Goal: Task Accomplishment & Management: Complete application form

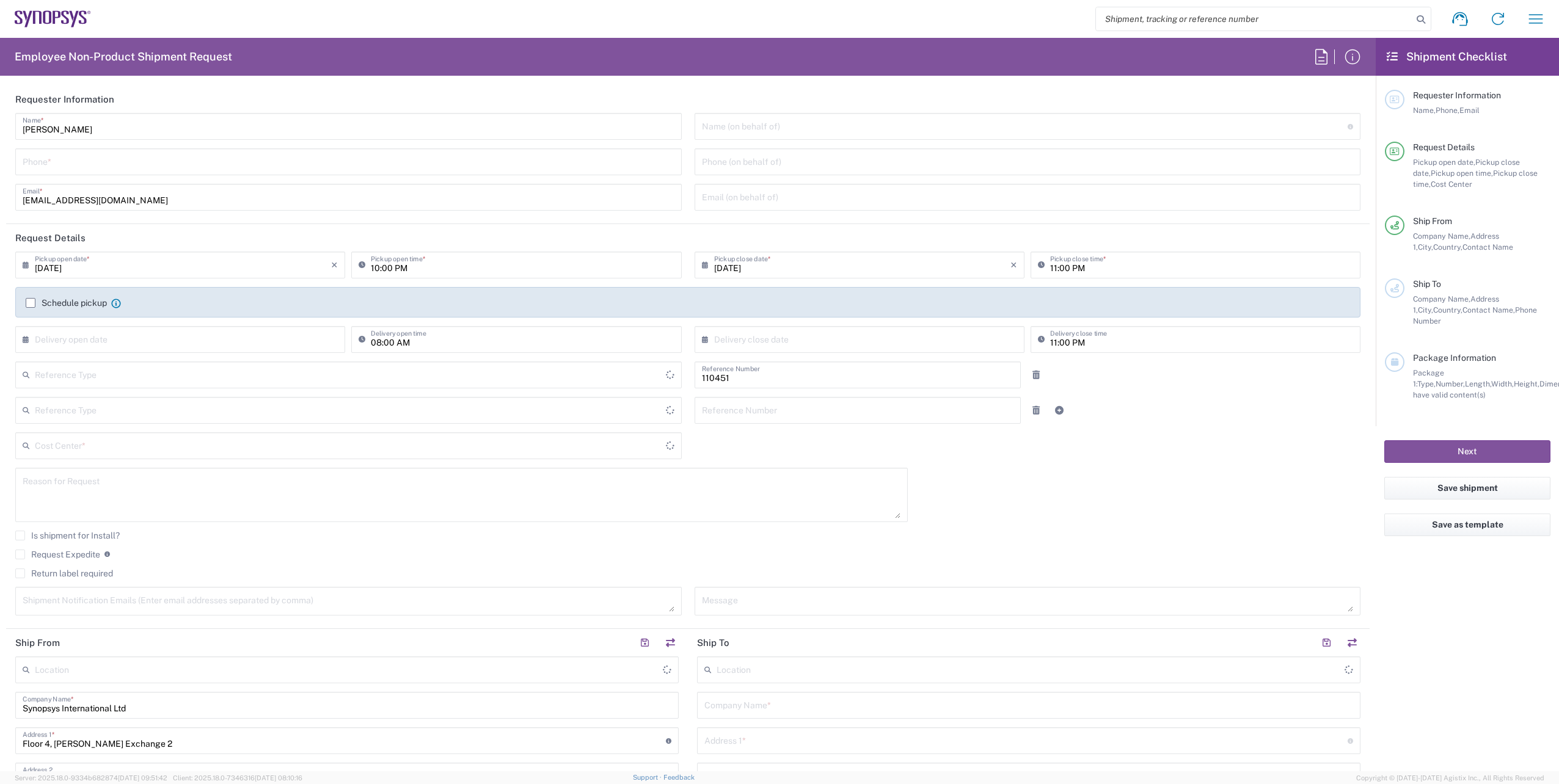
type input "Department"
type input "[GEOGRAPHIC_DATA]"
type input "Delivered at Place"
type input "IE04, FAC, IE02, Dublin 110451"
type input "[GEOGRAPHIC_DATA]"
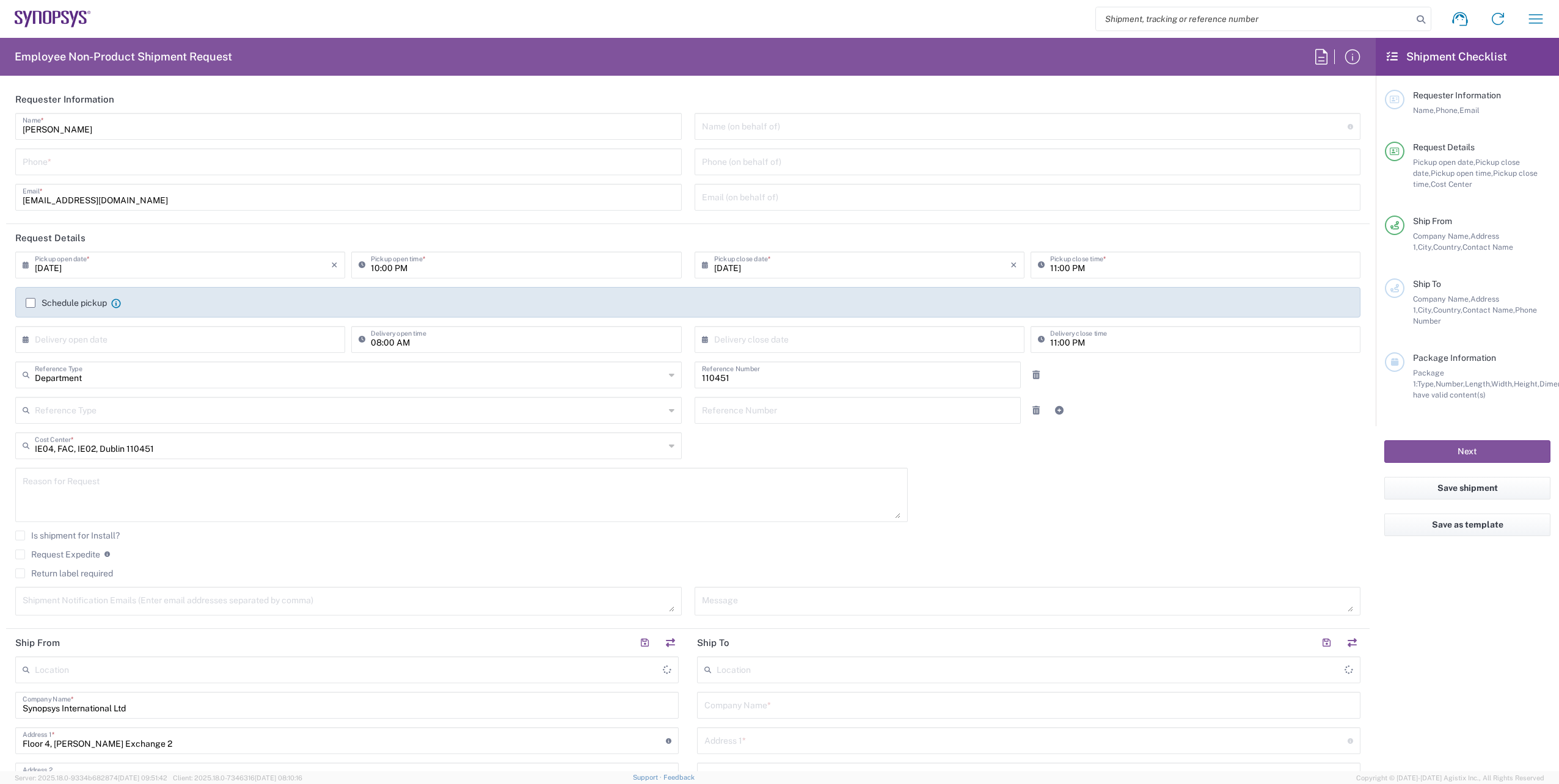
type input "[GEOGRAPHIC_DATA] IE02"
click at [58, 165] on input "tel" at bounding box center [348, 161] width 651 height 21
paste input "[PHONE_NUMBER]"
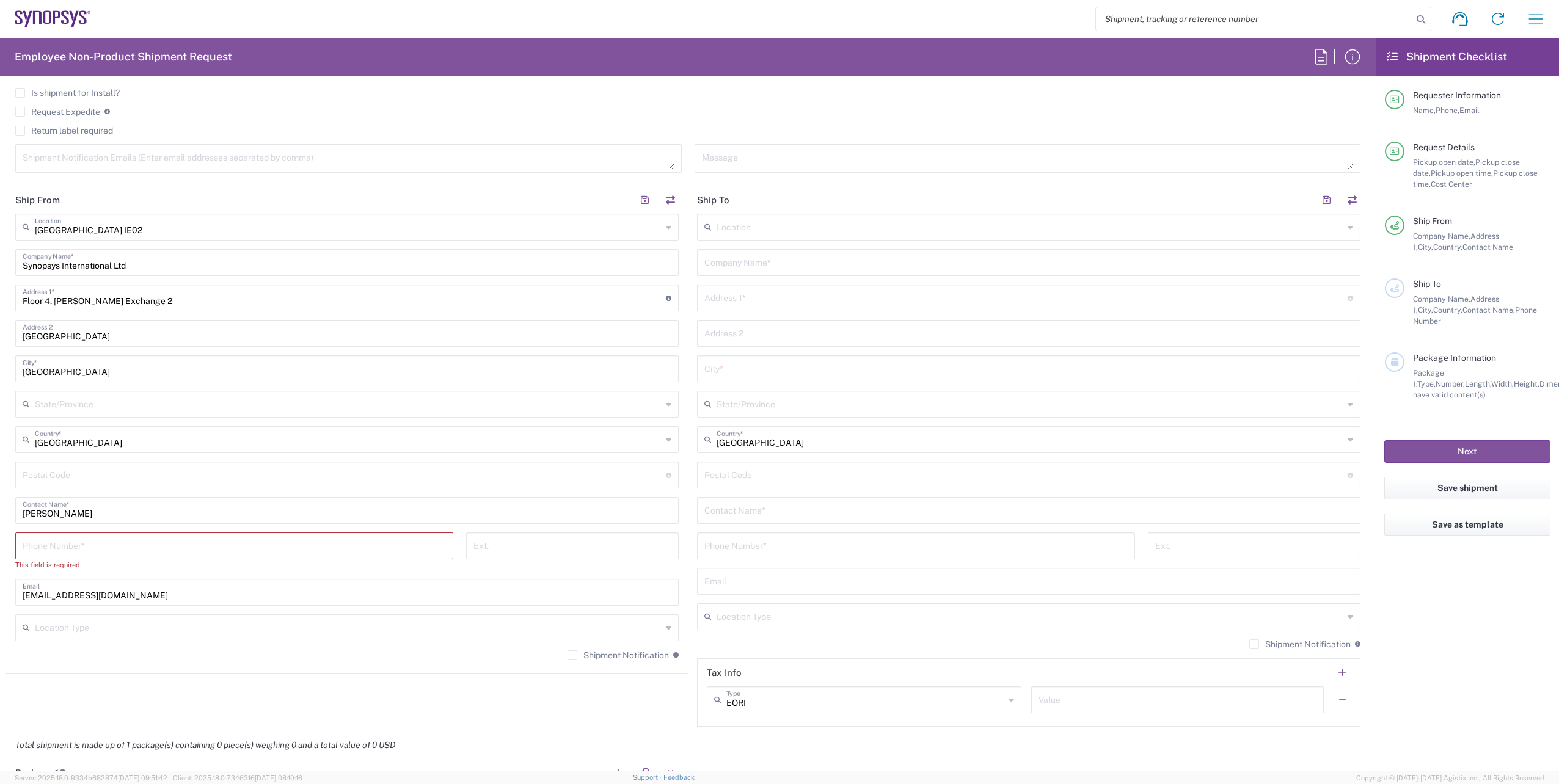
scroll to position [489, 0]
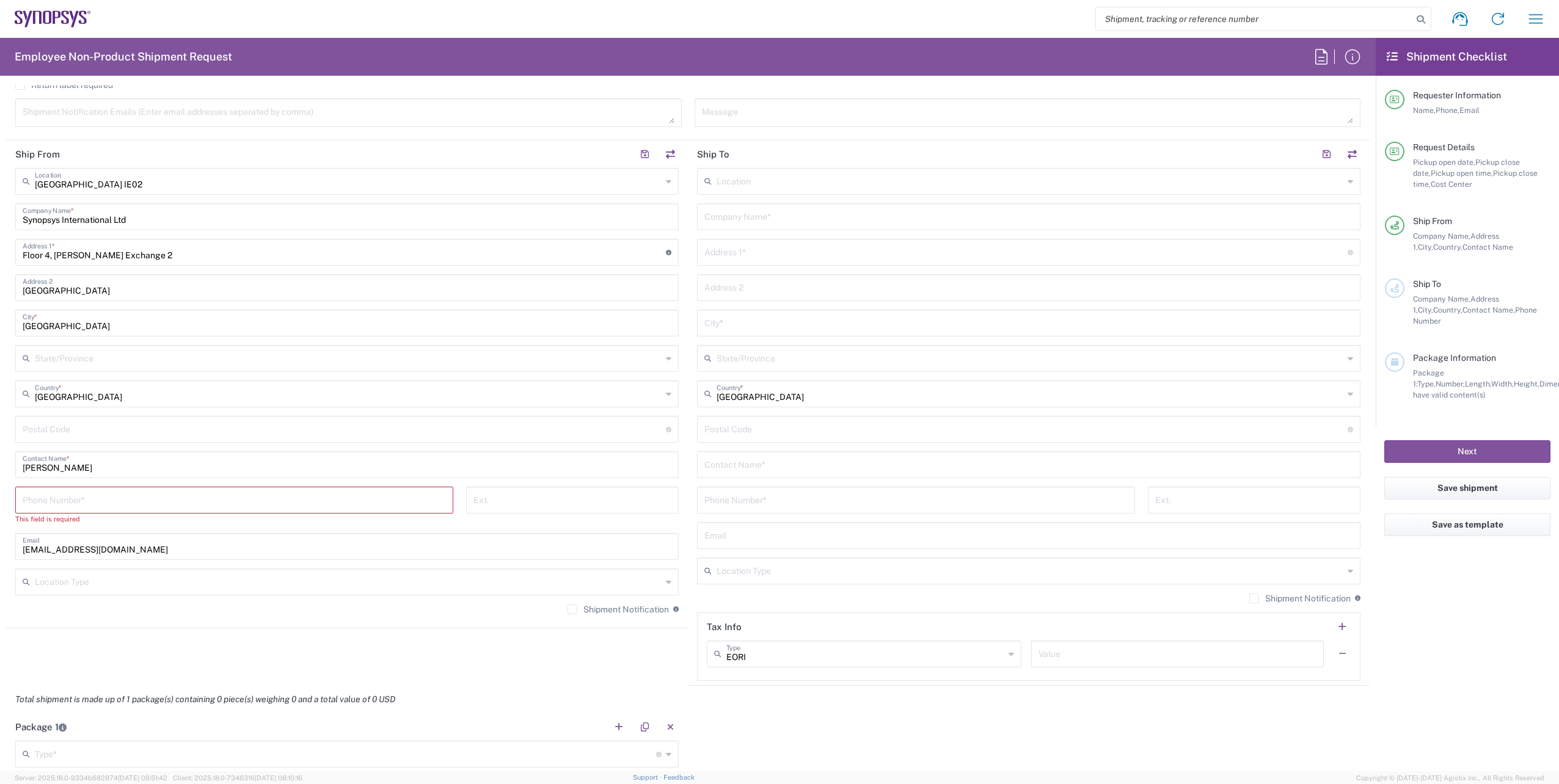
type input "[PHONE_NUMBER]"
click at [101, 504] on input "tel" at bounding box center [234, 499] width 423 height 21
paste input "[PHONE_NUMBER]"
type input "[PHONE_NUMBER]"
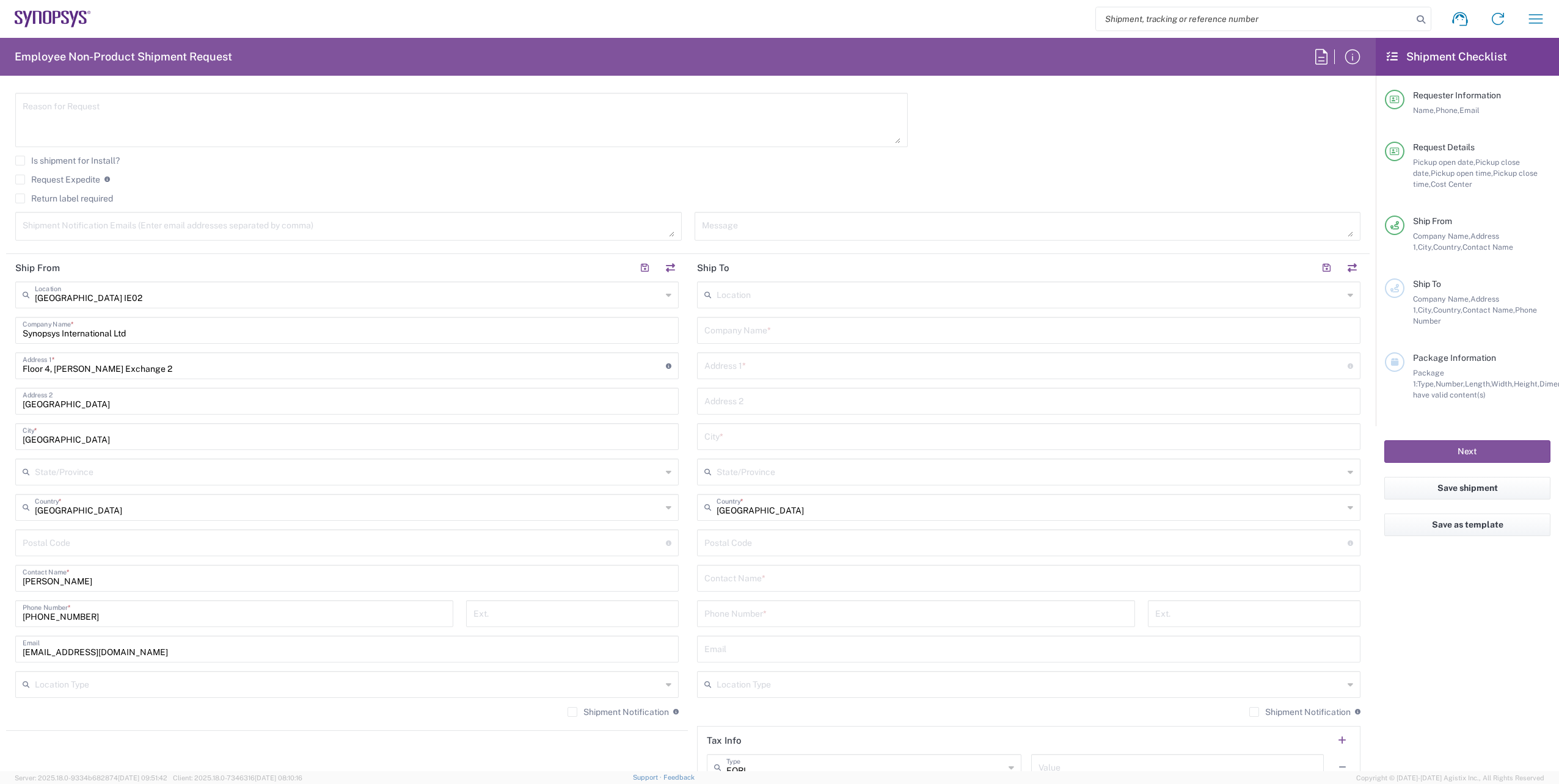
scroll to position [244, 0]
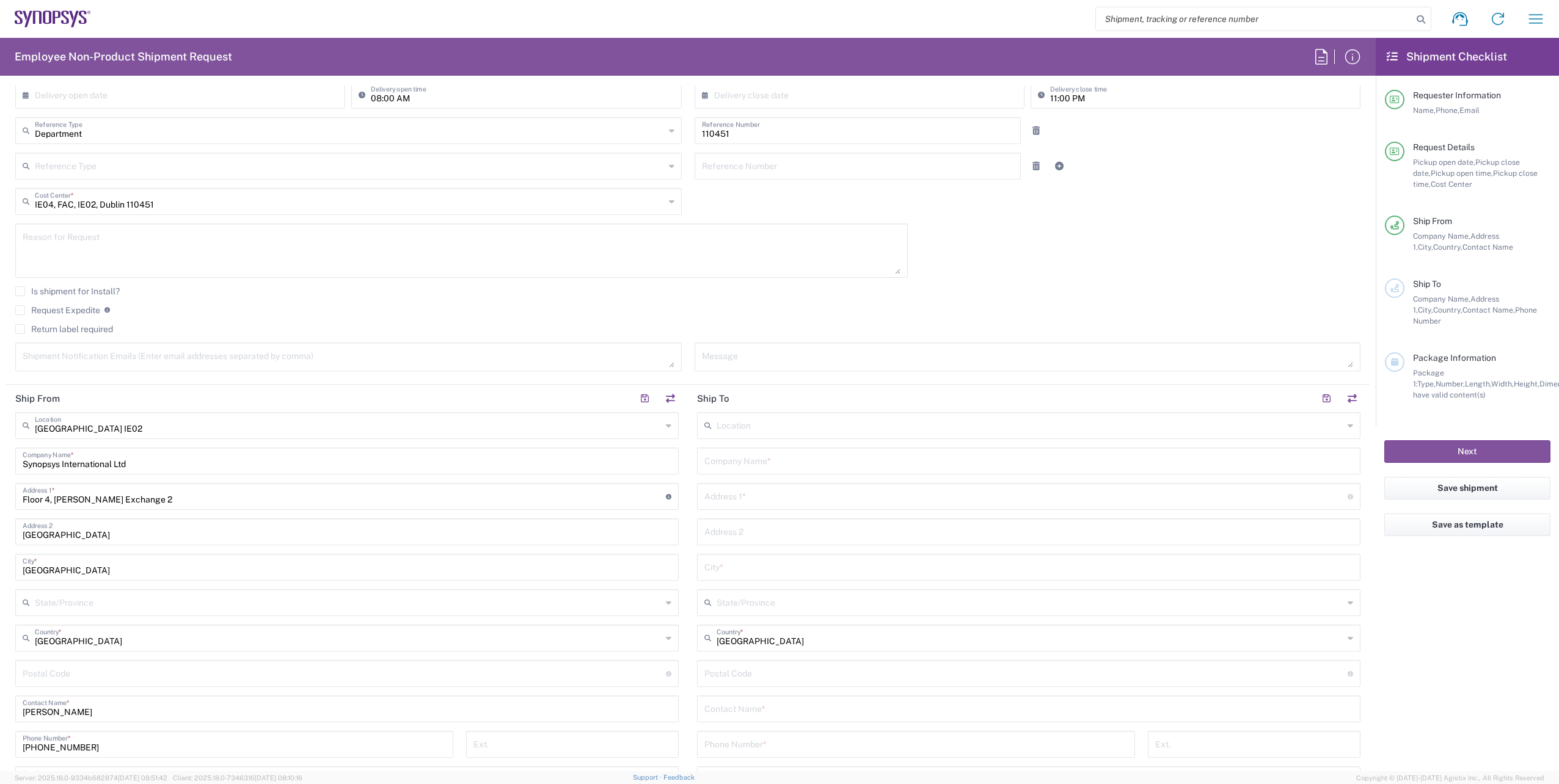
click at [73, 360] on textarea at bounding box center [348, 356] width 651 height 21
paste textarea "[EMAIL_ADDRESS][DOMAIN_NAME]"
type textarea "[EMAIL_ADDRESS][DOMAIN_NAME]"
click at [318, 303] on div "Is shipment for Install?" at bounding box center [688, 295] width 1345 height 18
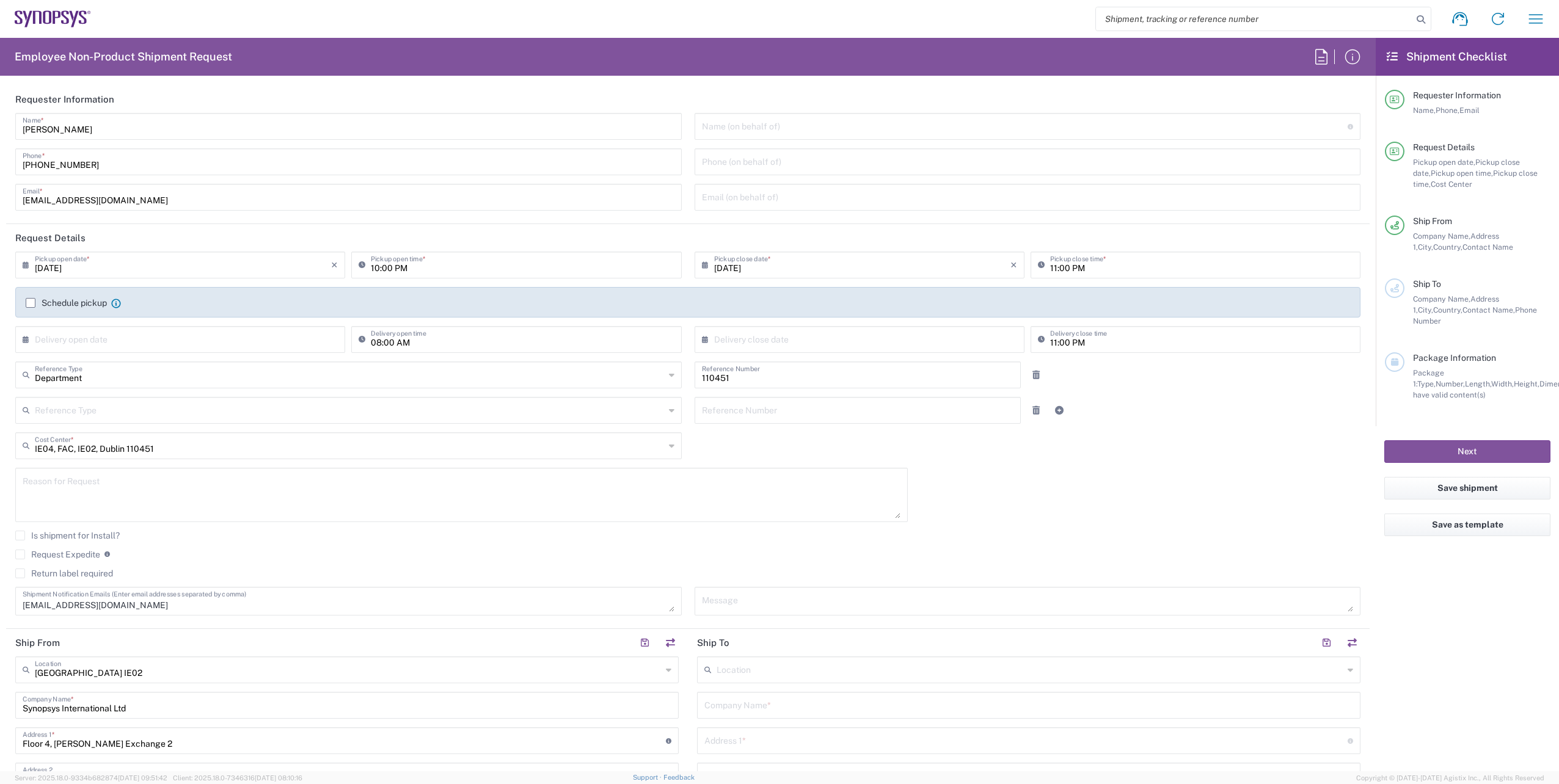
click at [104, 268] on input "[DATE]" at bounding box center [183, 264] width 296 height 21
click at [167, 325] on span "2" at bounding box center [164, 323] width 18 height 17
type input "[DATE]"
click at [811, 266] on input "[DATE]" at bounding box center [862, 264] width 296 height 21
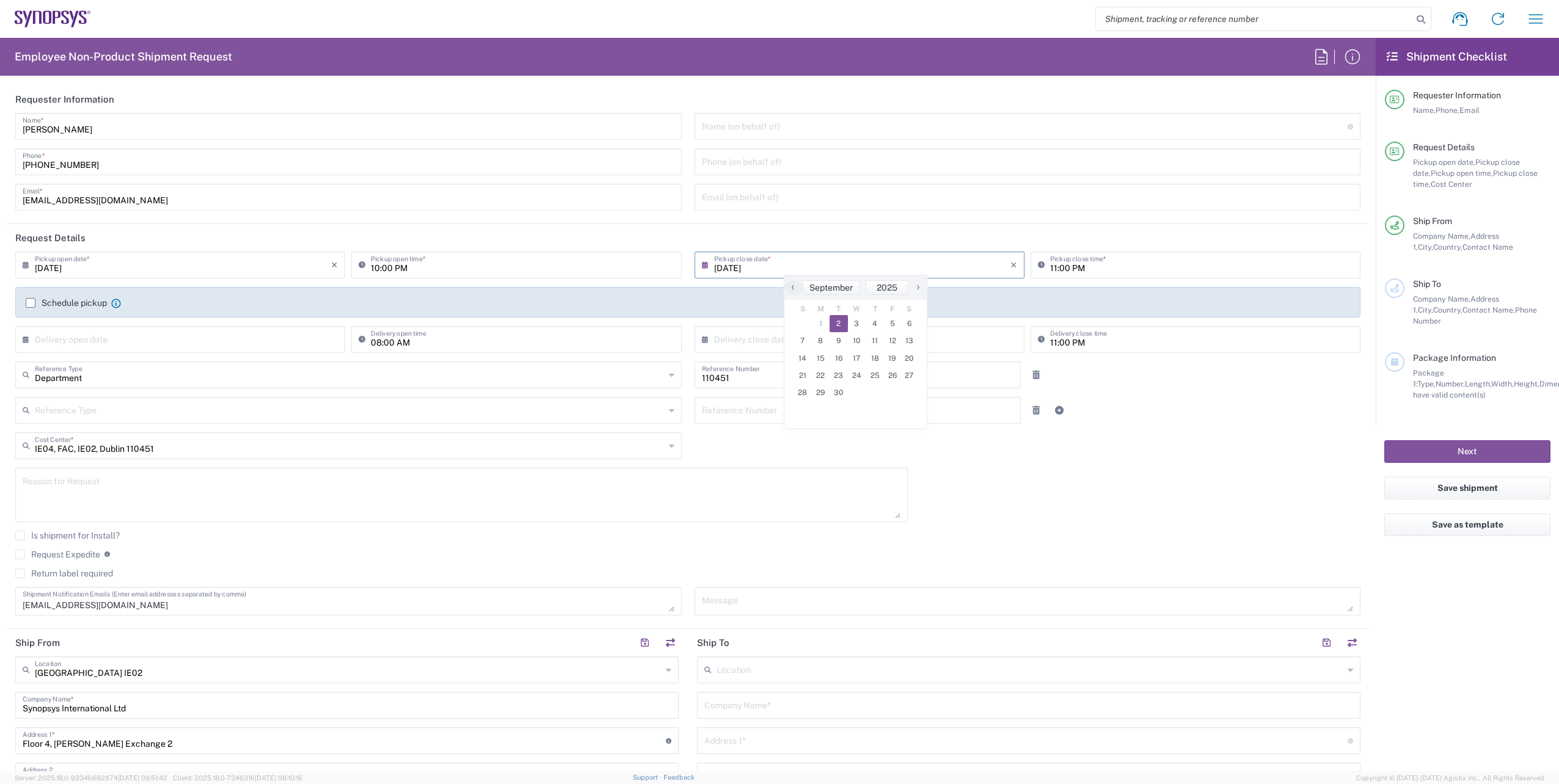
click at [839, 323] on span "2" at bounding box center [839, 323] width 18 height 17
click at [376, 267] on input "10:00 PM" at bounding box center [522, 264] width 303 height 21
click at [406, 270] on input "08:00 PM" at bounding box center [522, 264] width 303 height 21
type input "08:00 AM"
click at [1050, 270] on input "11:00 PM" at bounding box center [1201, 264] width 303 height 21
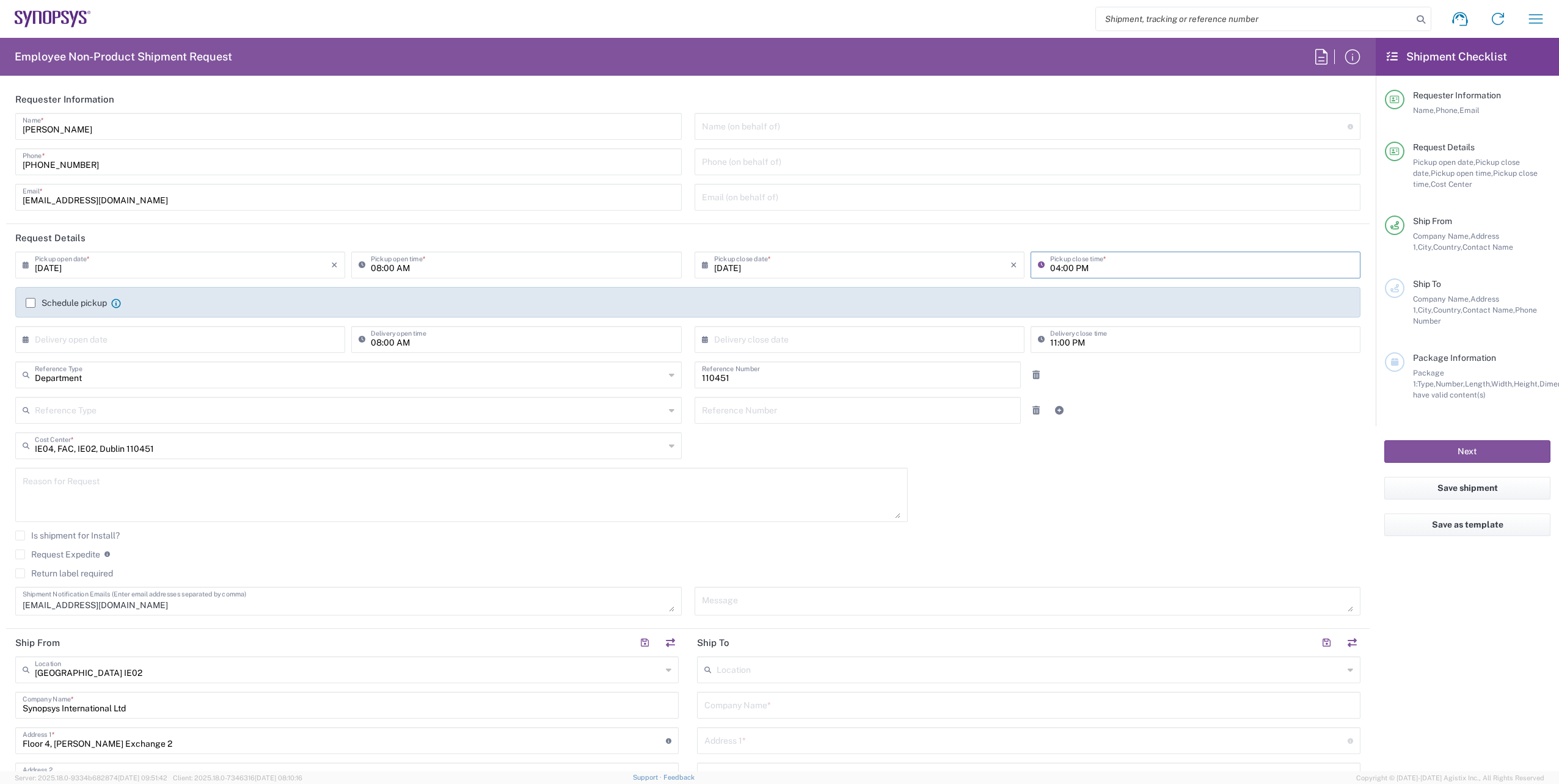
type input "04:00 PM"
click at [1181, 433] on div "[DATE] × Pickup open date * Cancel Apply 08:00 AM Pickup open time * [DATE] × P…" at bounding box center [688, 437] width 1358 height 373
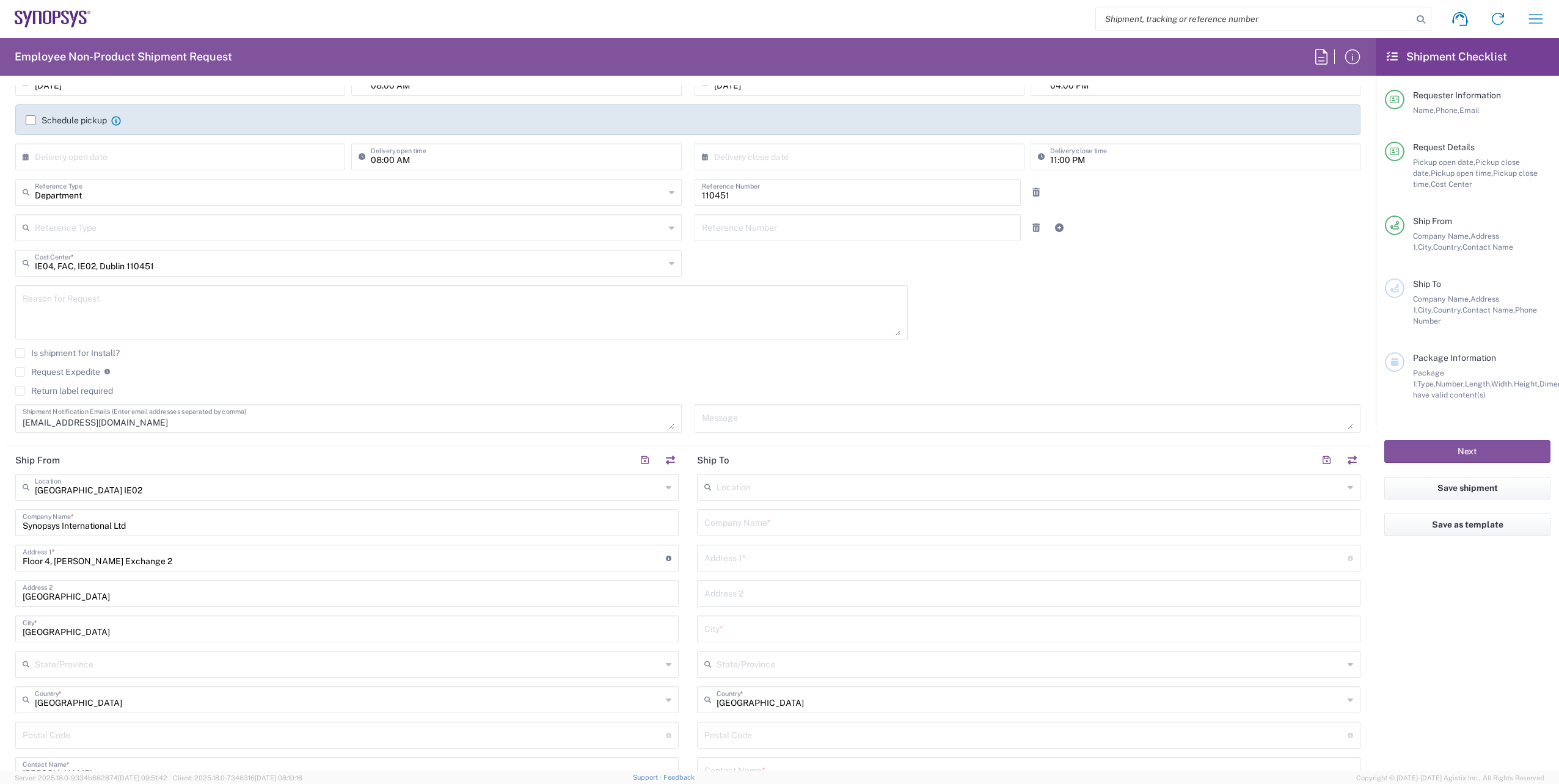
scroll to position [183, 0]
click at [1075, 415] on textarea at bounding box center [1027, 418] width 651 height 21
type textarea "Three employee [DEMOGRAPHIC_DATA] badges"
click at [981, 472] on header "Ship To" at bounding box center [1029, 459] width 682 height 27
click at [986, 485] on input "text" at bounding box center [1029, 485] width 627 height 21
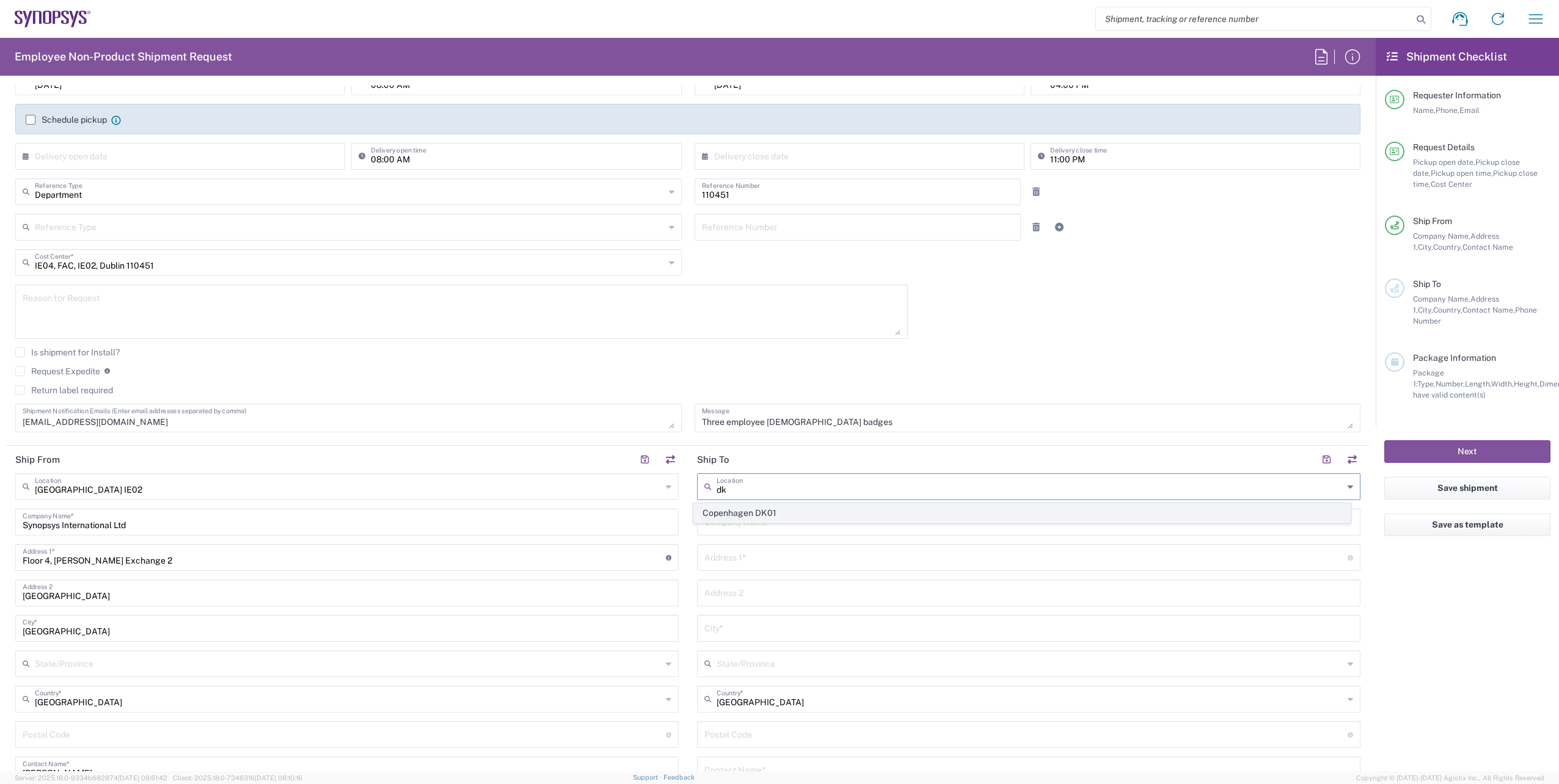
drag, startPoint x: 814, startPoint y: 518, endPoint x: 819, endPoint y: 524, distance: 7.8
click at [815, 518] on span "Copenhagen DK01" at bounding box center [1022, 513] width 657 height 19
type input "Copenhagen DK01"
type input "Synopsys Denmark Aps"
type input "[STREET_ADDRESS]"
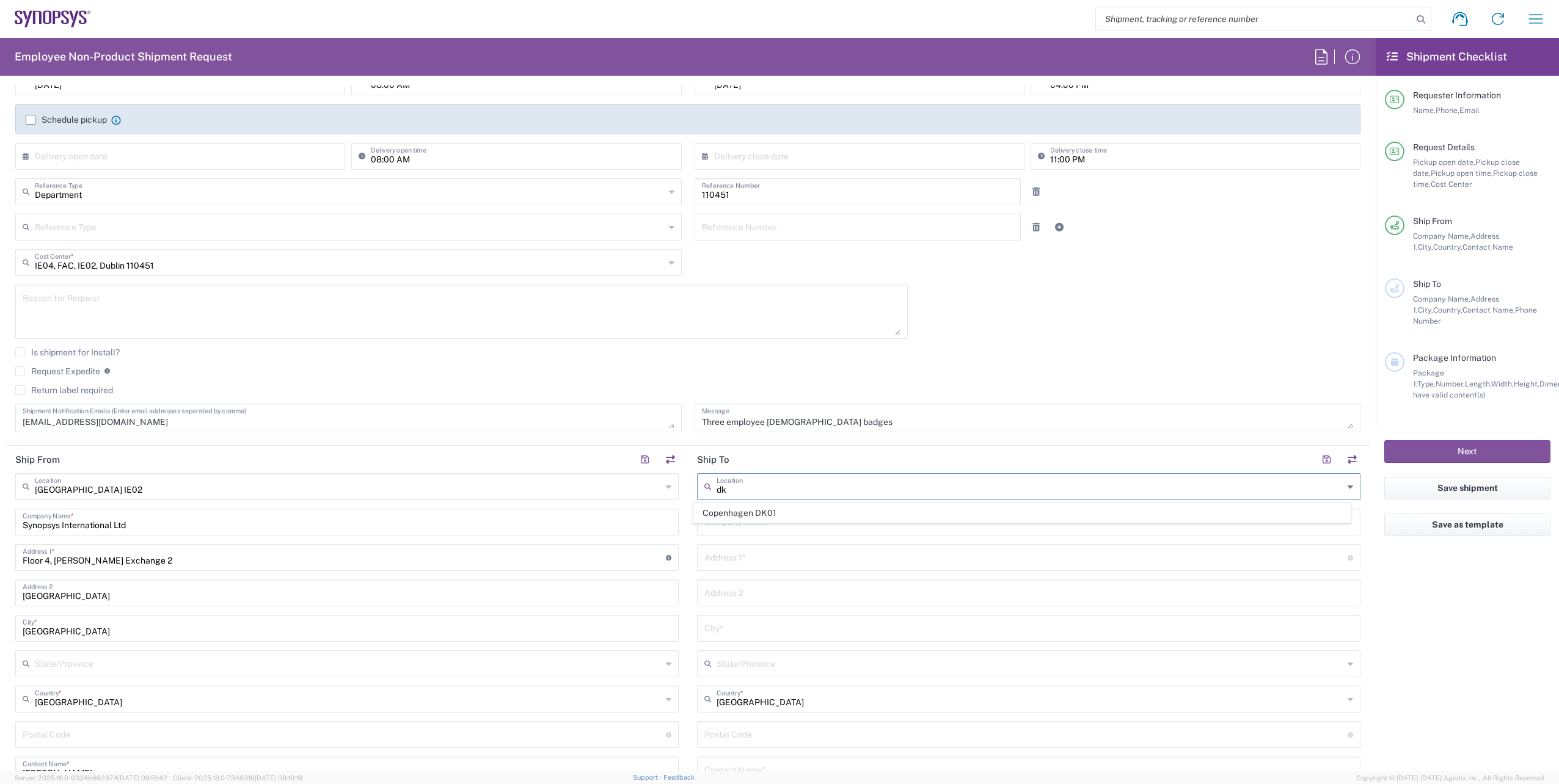
type input "[GEOGRAPHIC_DATA]"
type input "2100"
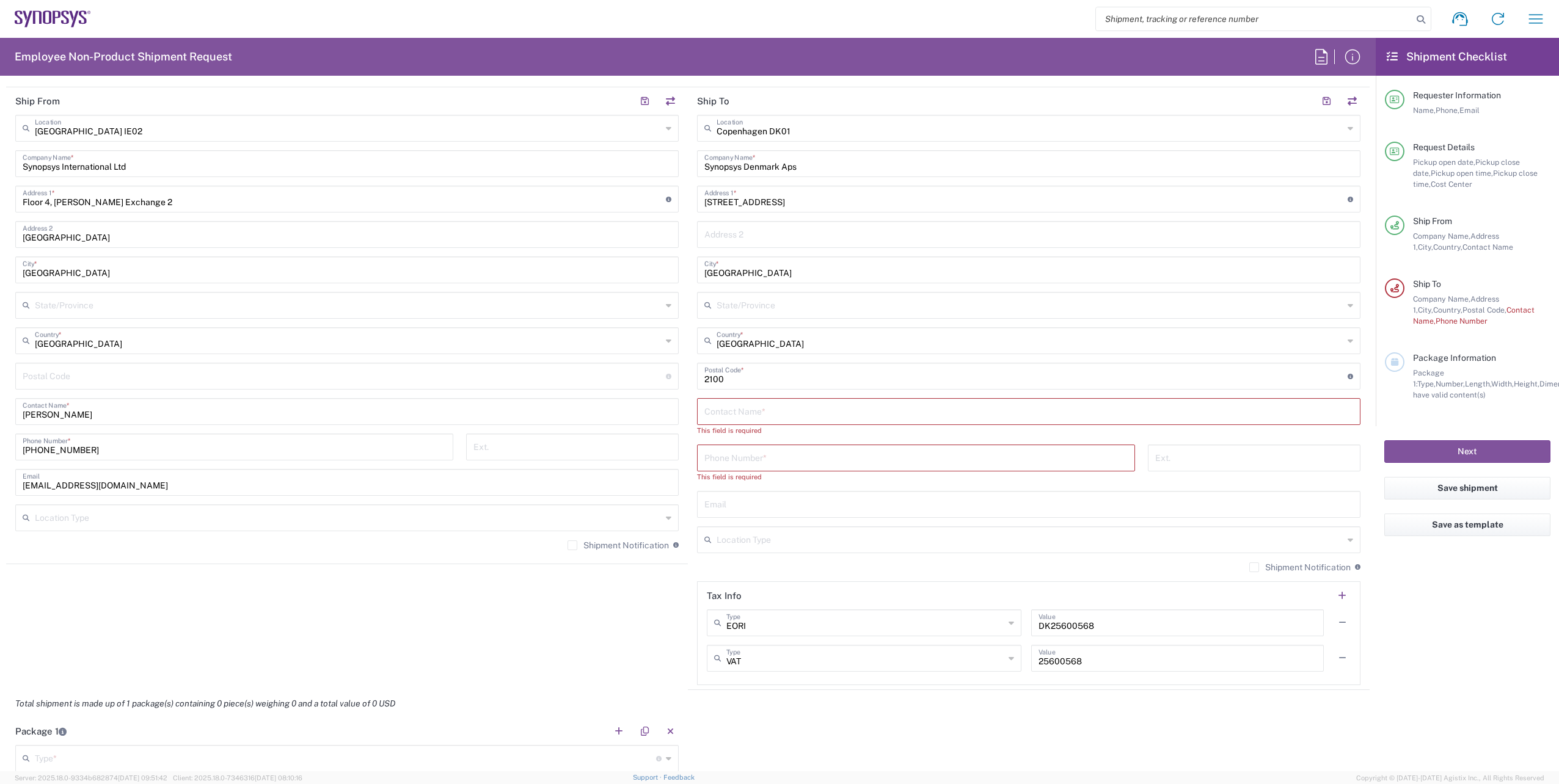
scroll to position [549, 0]
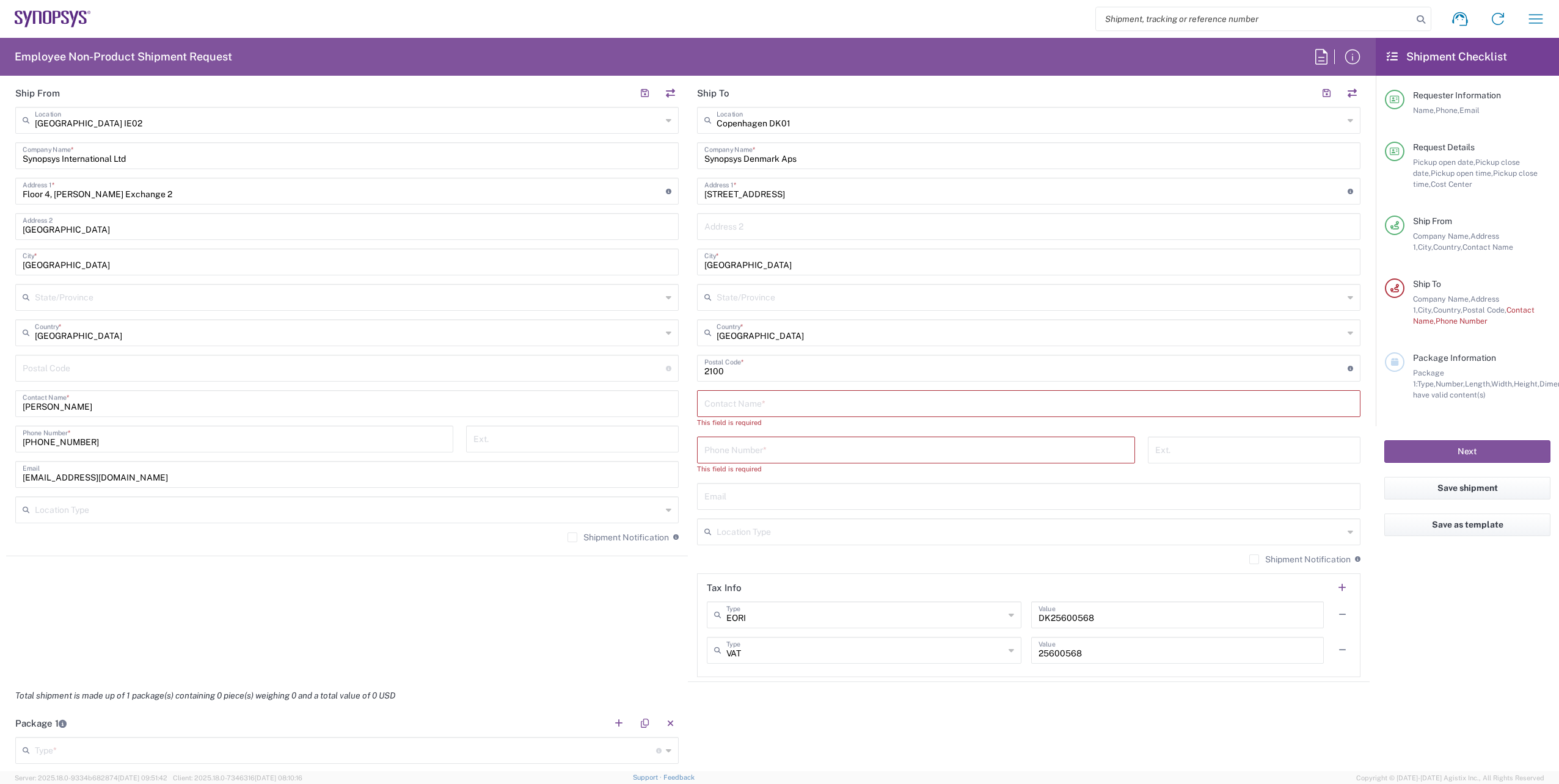
click at [796, 400] on input "text" at bounding box center [1028, 402] width 649 height 21
paste input "[PERSON_NAME]"
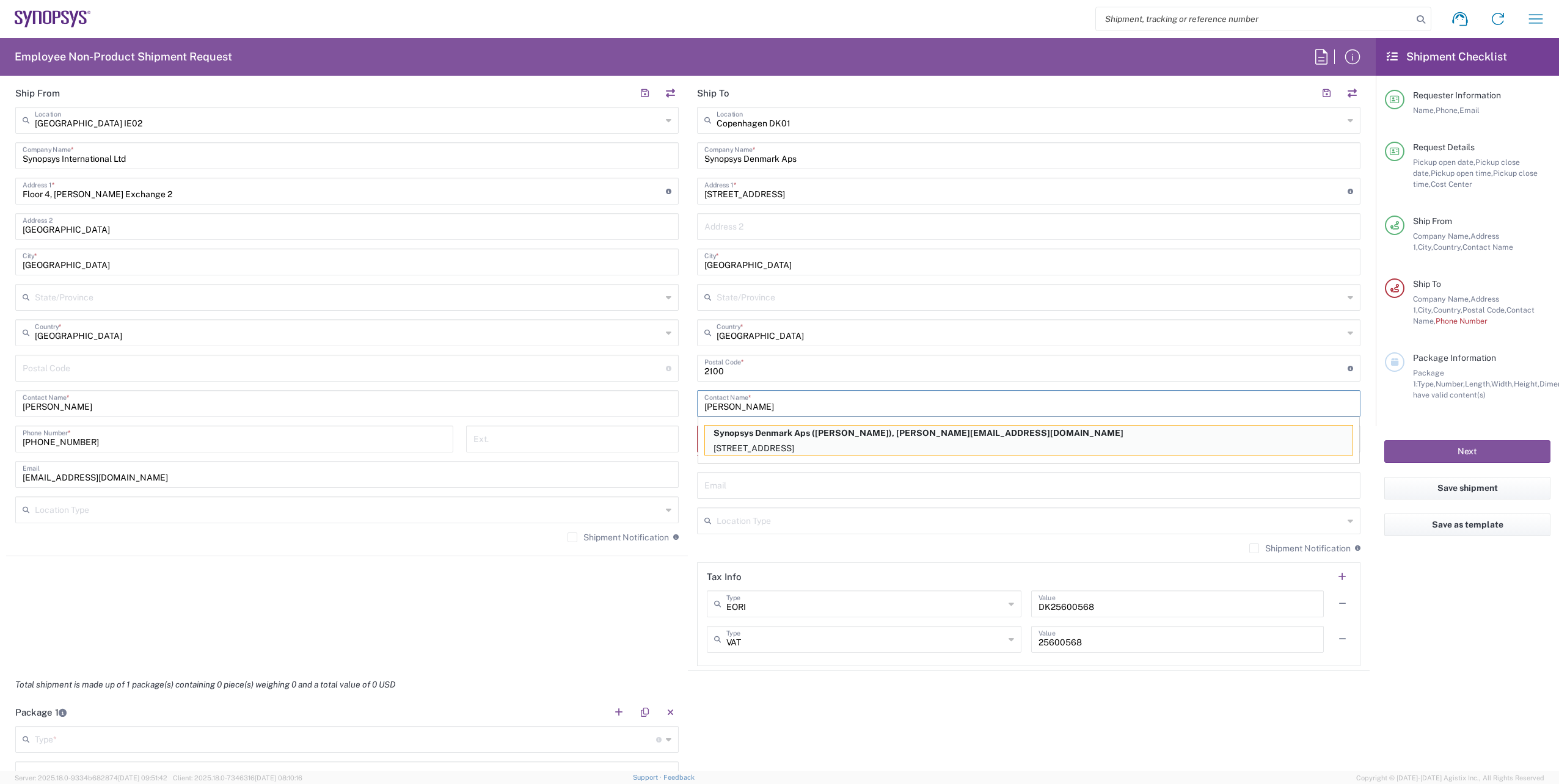
type input "[PERSON_NAME]"
click at [827, 486] on input "text" at bounding box center [1028, 484] width 649 height 21
paste input "[PERSON_NAME][EMAIL_ADDRESS][DOMAIN_NAME]"
type input "[PERSON_NAME][EMAIL_ADDRESS][DOMAIN_NAME]"
click at [1449, 704] on agx-form-checklist "Shipment Checklist Requester Information Name, Phone, Email Request Details Pic…" at bounding box center [1467, 404] width 183 height 733
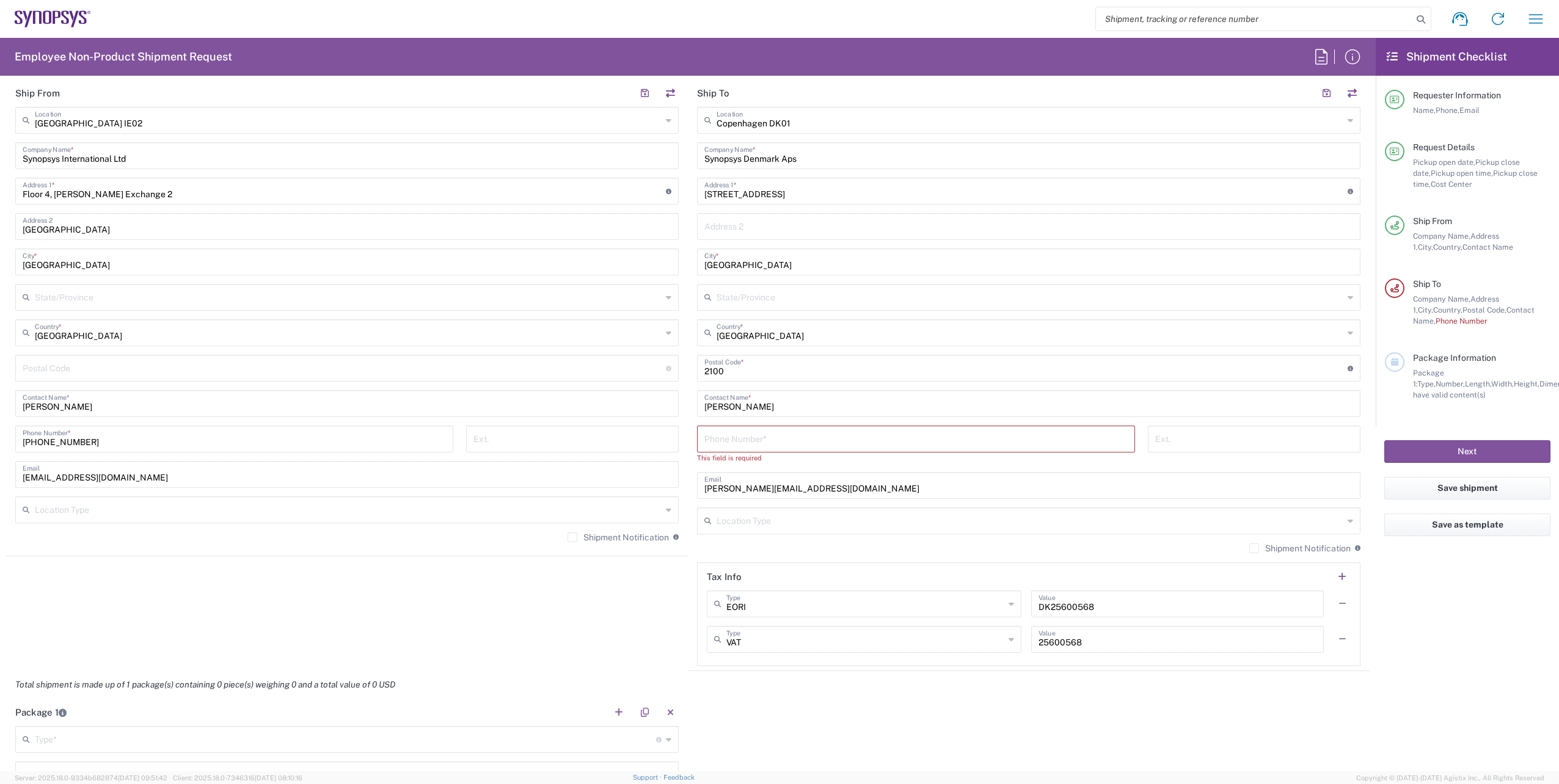
click at [788, 439] on input "tel" at bounding box center [915, 438] width 423 height 21
paste input "[PHONE_NUMBER]"
click at [753, 440] on input "[PHONE_NUMBER]" at bounding box center [915, 438] width 423 height 21
click at [740, 444] on input "[PHONE_NUMBER]" at bounding box center [915, 438] width 423 height 21
click at [731, 443] on input "[PHONE_NUMBER]" at bounding box center [915, 438] width 423 height 21
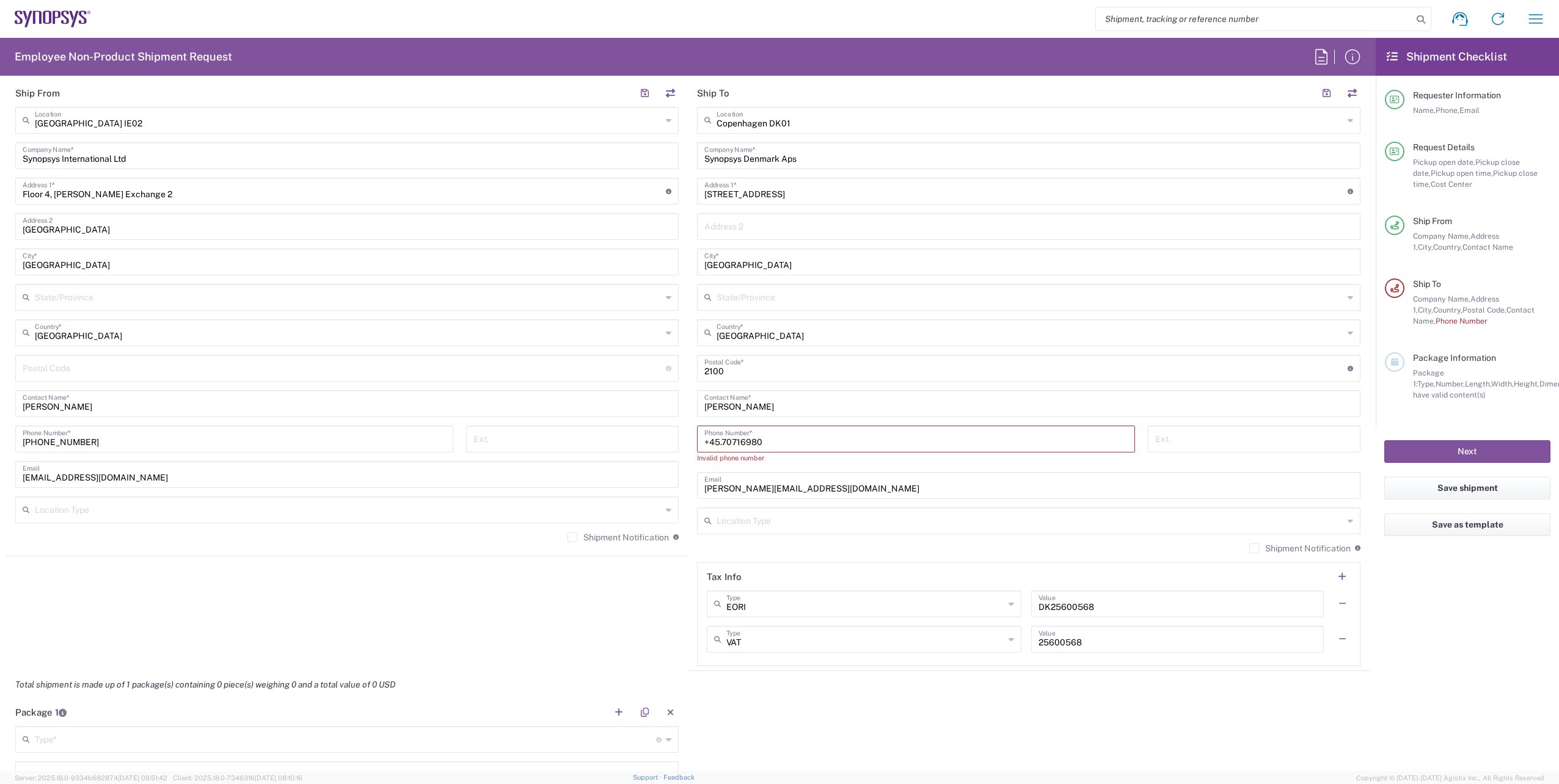
click at [718, 443] on input "+45.70716980" at bounding box center [915, 438] width 423 height 21
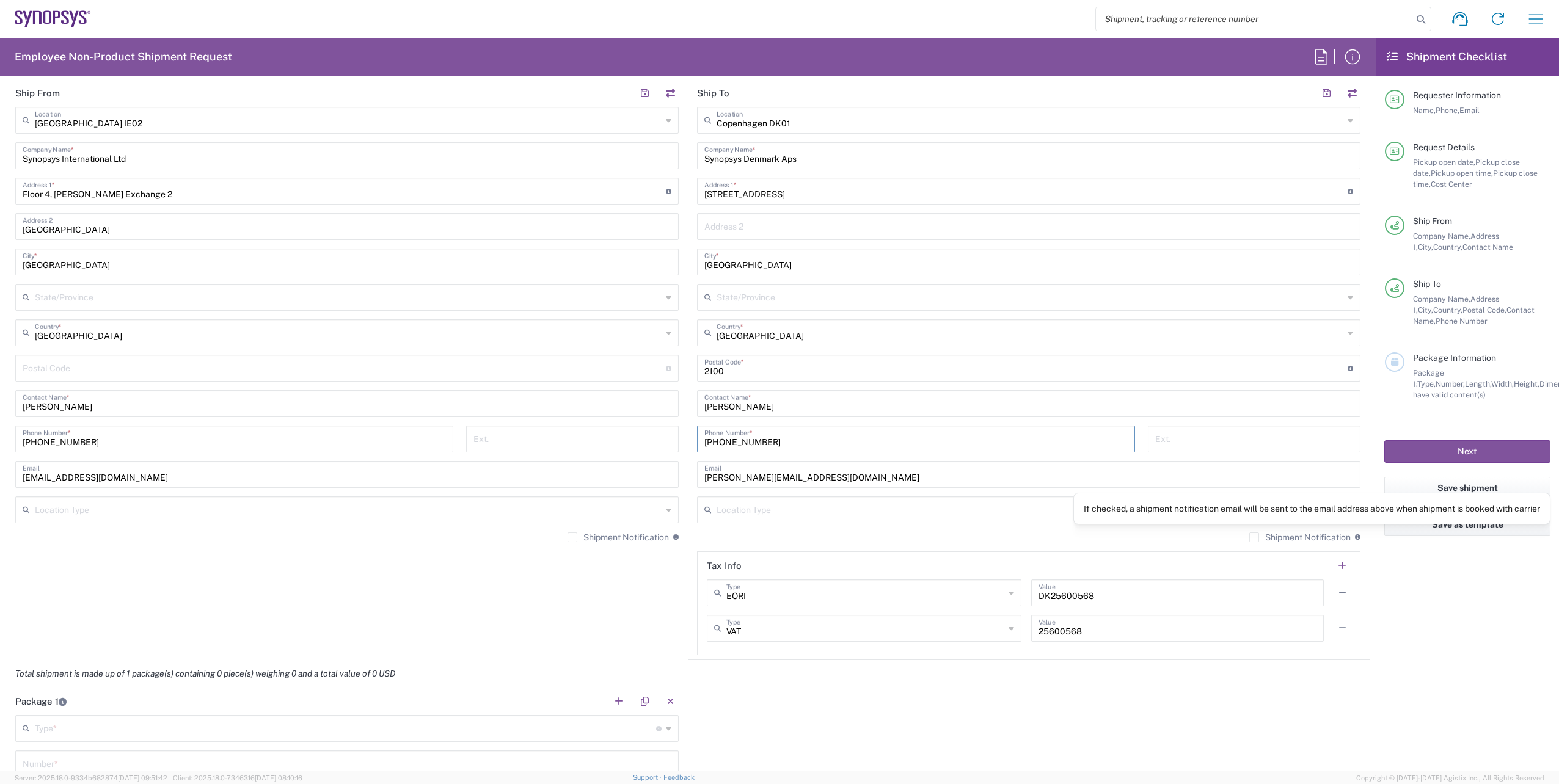
type input "[PHONE_NUMBER]"
click at [1438, 628] on agx-form-checklist "Shipment Checklist Requester Information Name, Phone, Email Request Details Pic…" at bounding box center [1467, 404] width 183 height 733
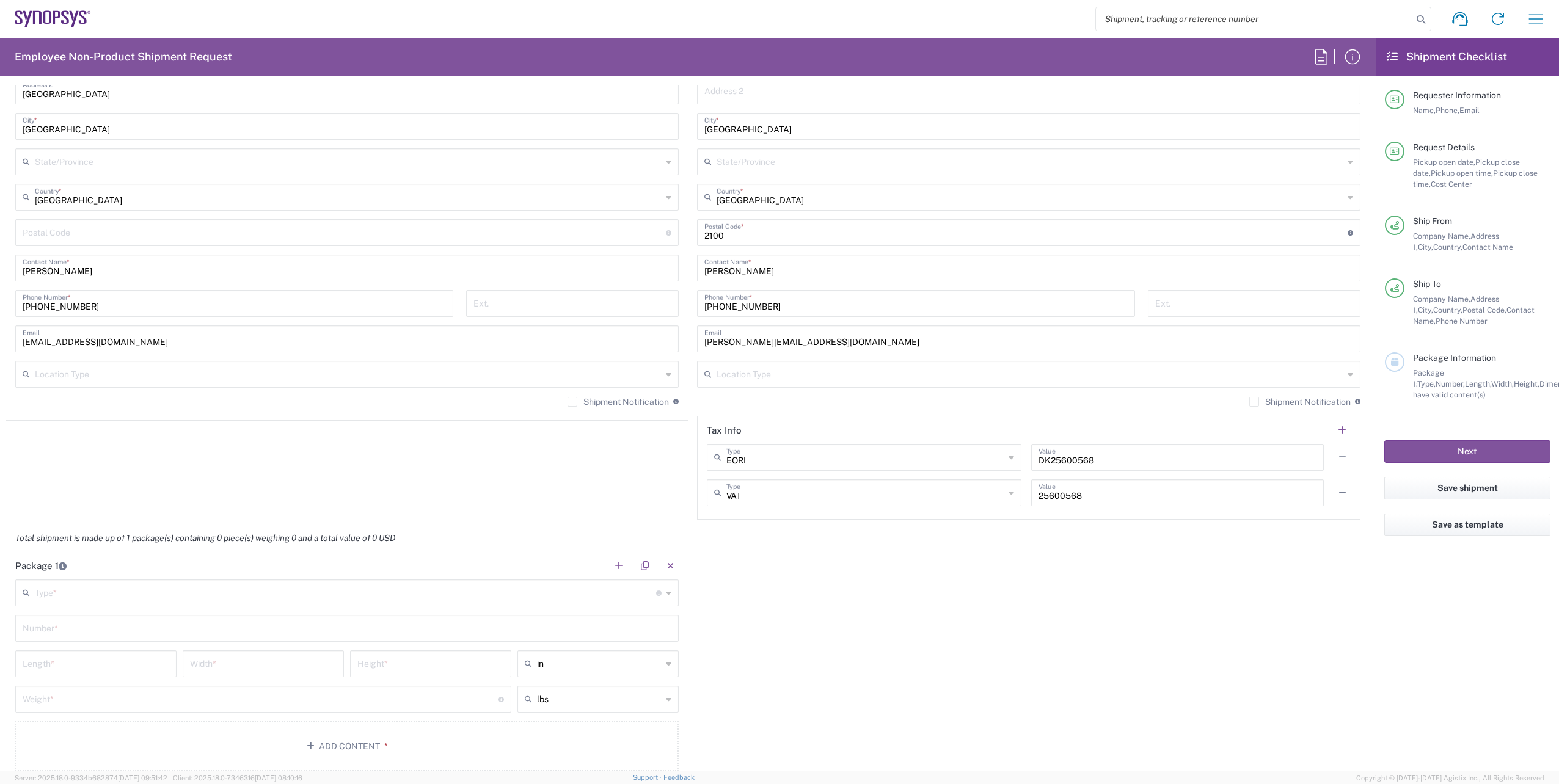
scroll to position [855, 0]
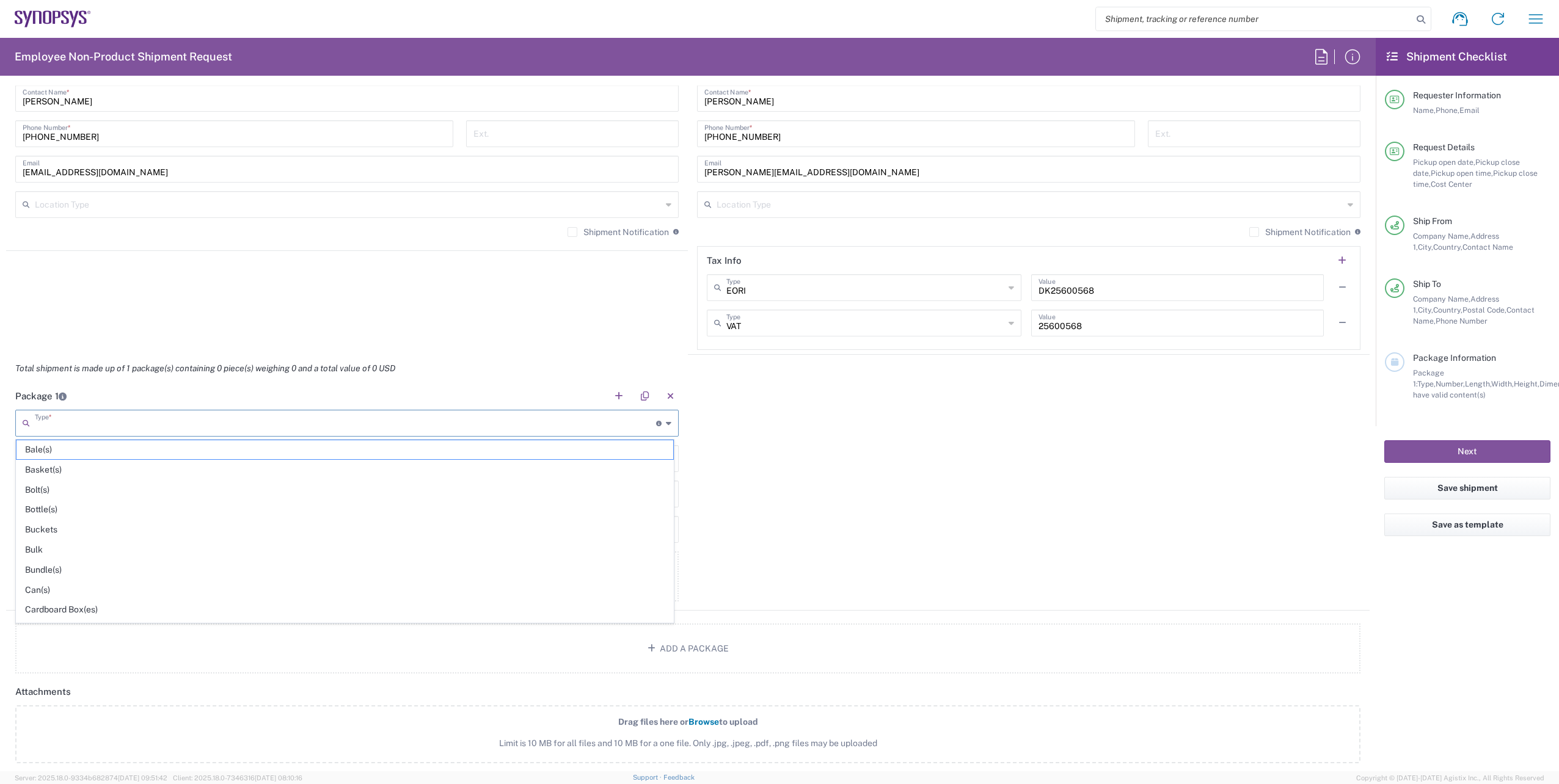
click at [396, 426] on input "text" at bounding box center [346, 422] width 621 height 21
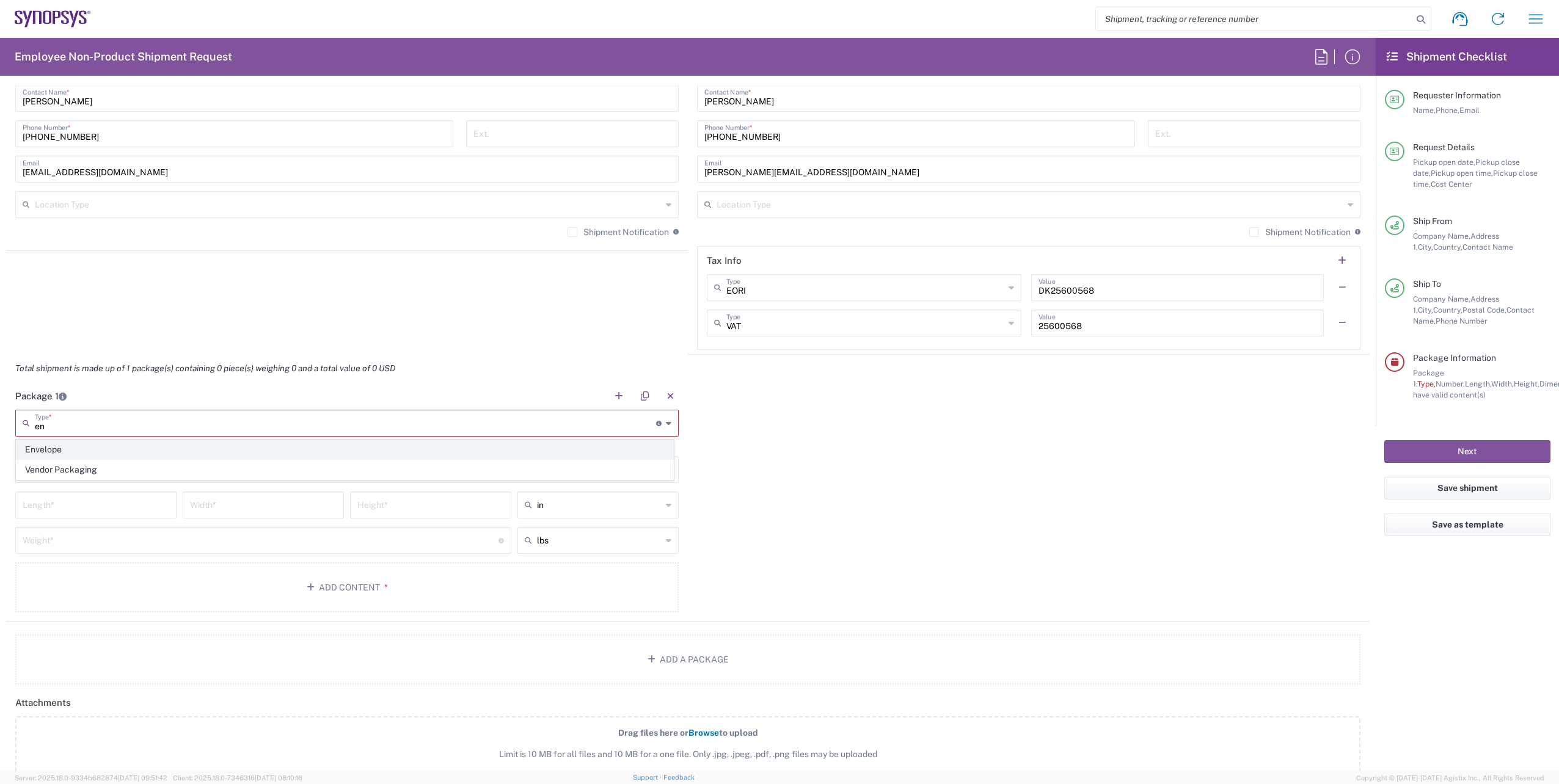
click at [96, 455] on span "Envelope" at bounding box center [344, 449] width 657 height 19
type input "Envelope"
type input "1"
type input "9.5"
type input "12.5"
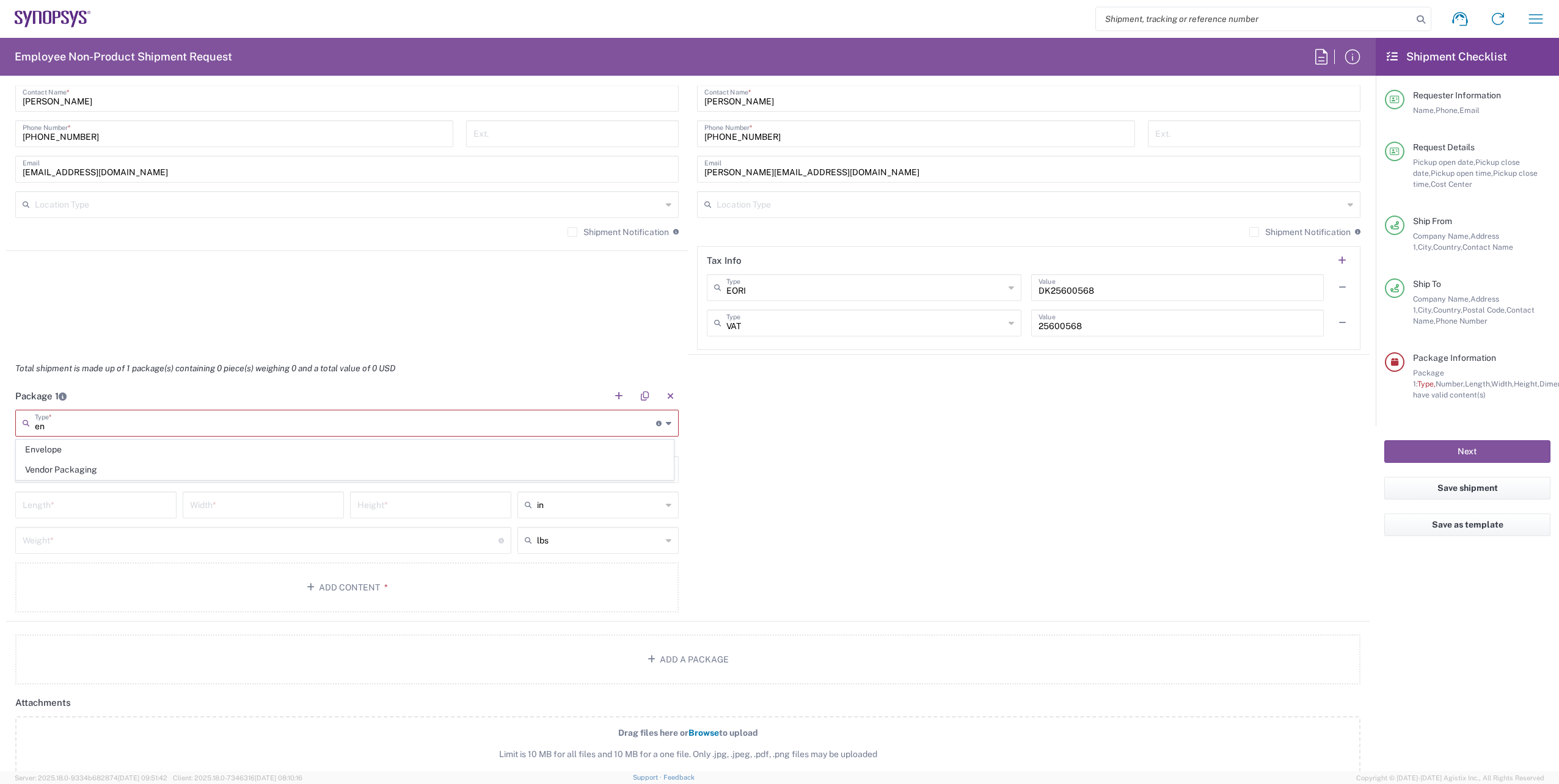
type input "0.25"
type input "1"
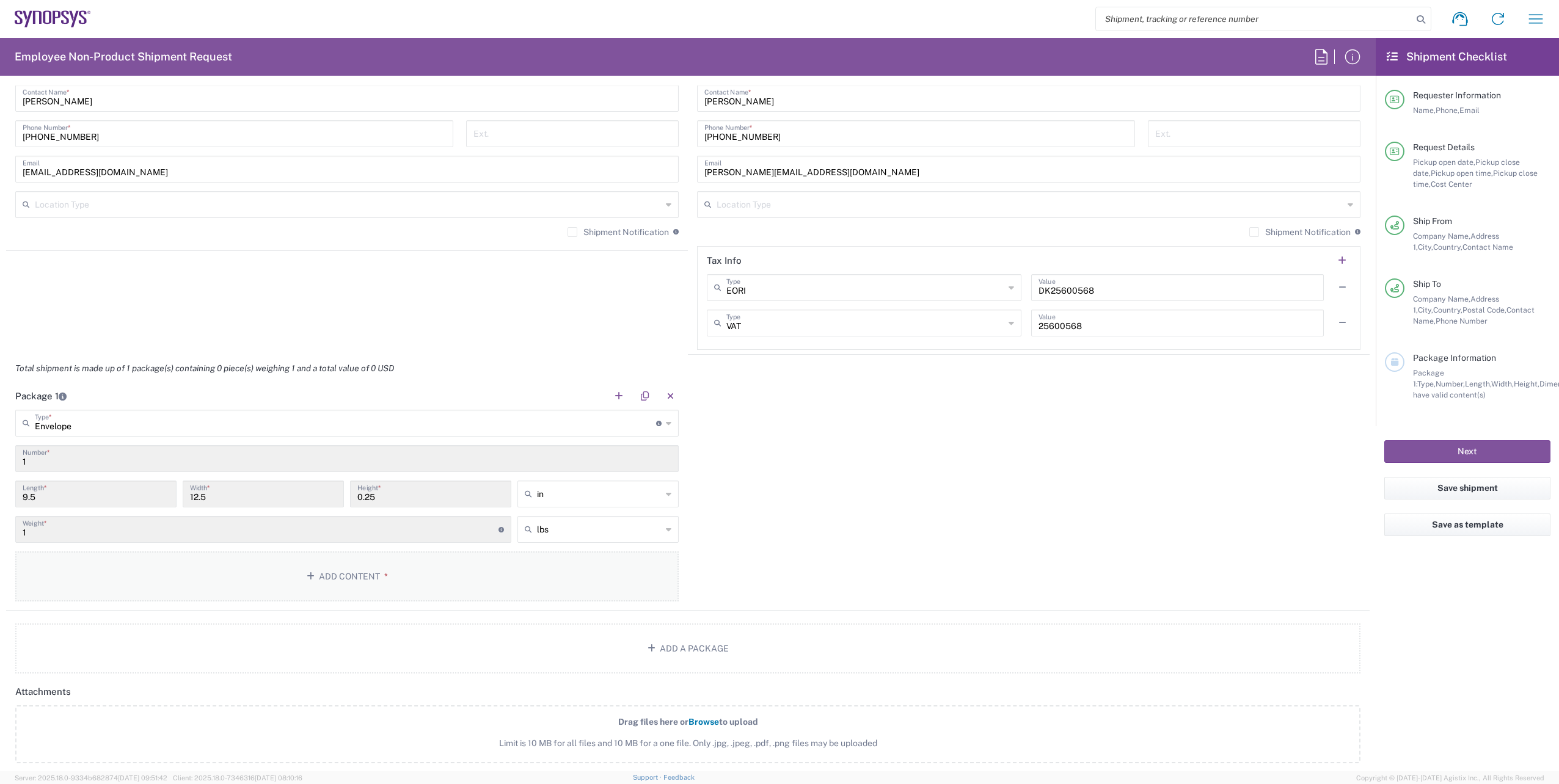
click at [379, 586] on button "Add Content *" at bounding box center [347, 576] width 663 height 50
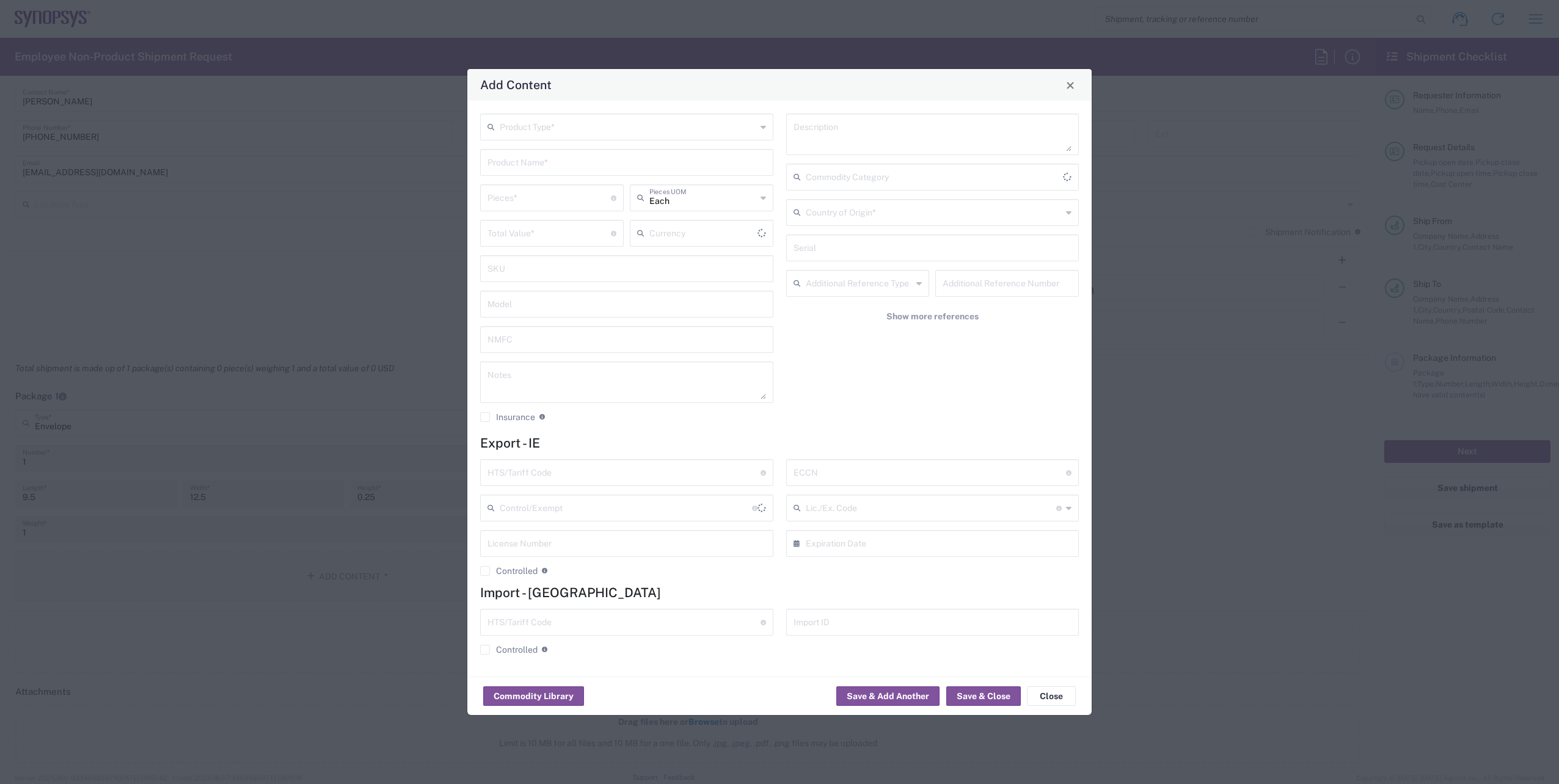
type input "US Dollar"
click at [761, 132] on icon at bounding box center [763, 127] width 5 height 19
click at [592, 183] on span "General Commodity" at bounding box center [627, 173] width 291 height 19
type input "General Commodity"
click at [585, 168] on input "text" at bounding box center [627, 161] width 279 height 21
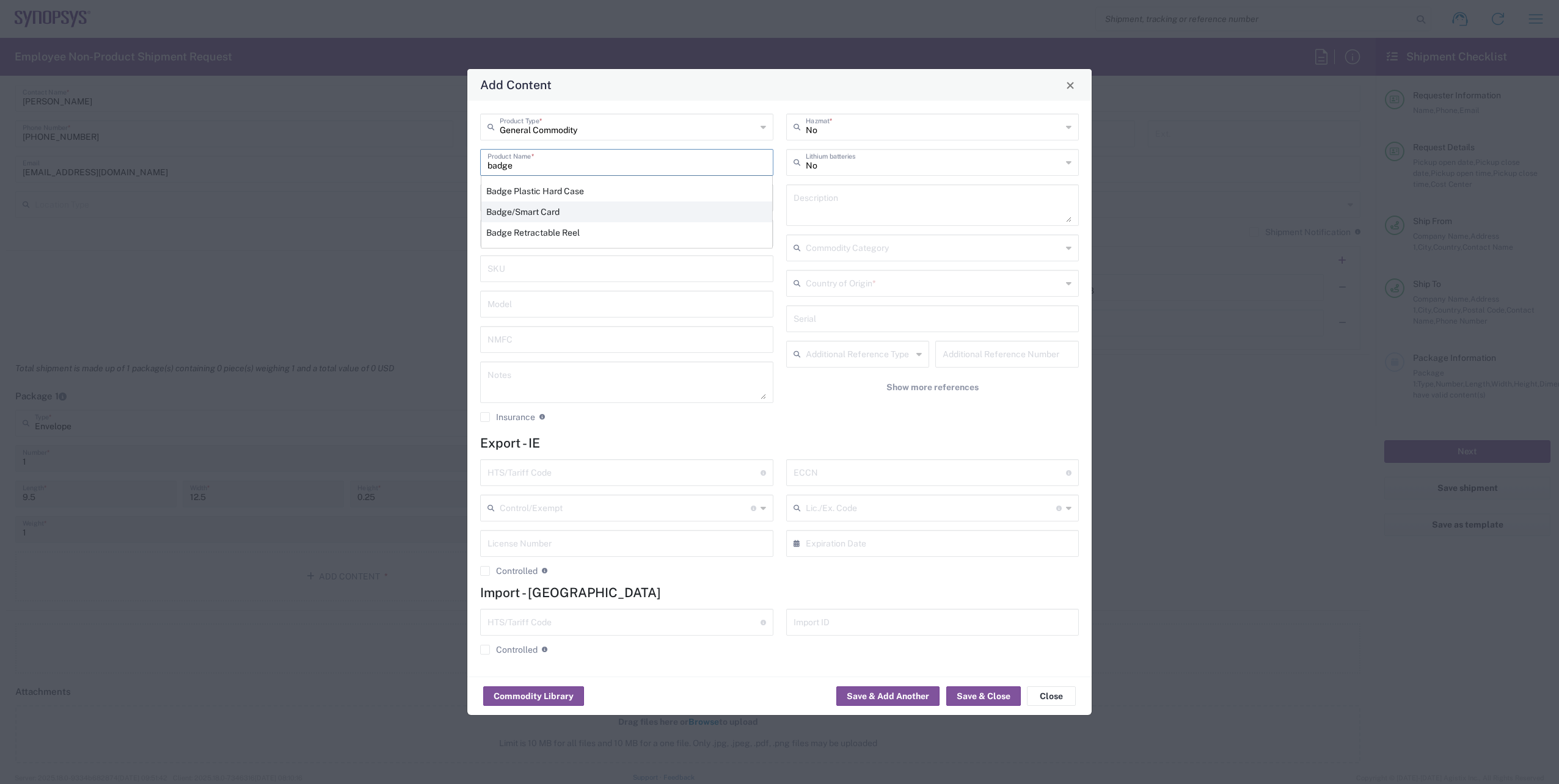
click at [528, 217] on div "Badge/Smart Card" at bounding box center [627, 212] width 291 height 21
type input "Badge/Smart Card"
type input "10.15"
type textarea "Badge/Smart Card"
type input "8523.52.0090"
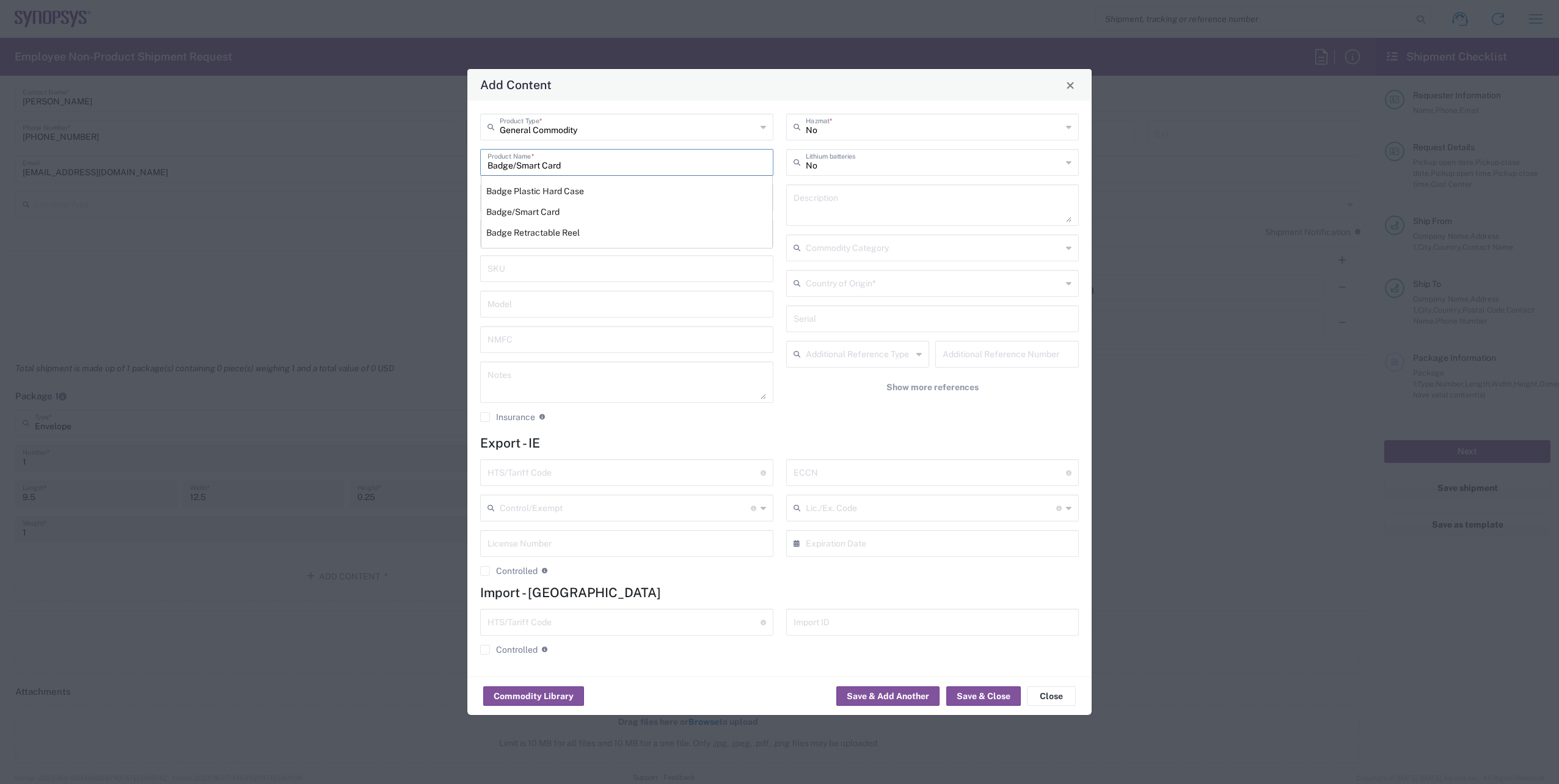
type input "BIS"
type input "EAR99"
type input "NLR - No License Required"
click at [1011, 292] on input "text" at bounding box center [934, 282] width 257 height 21
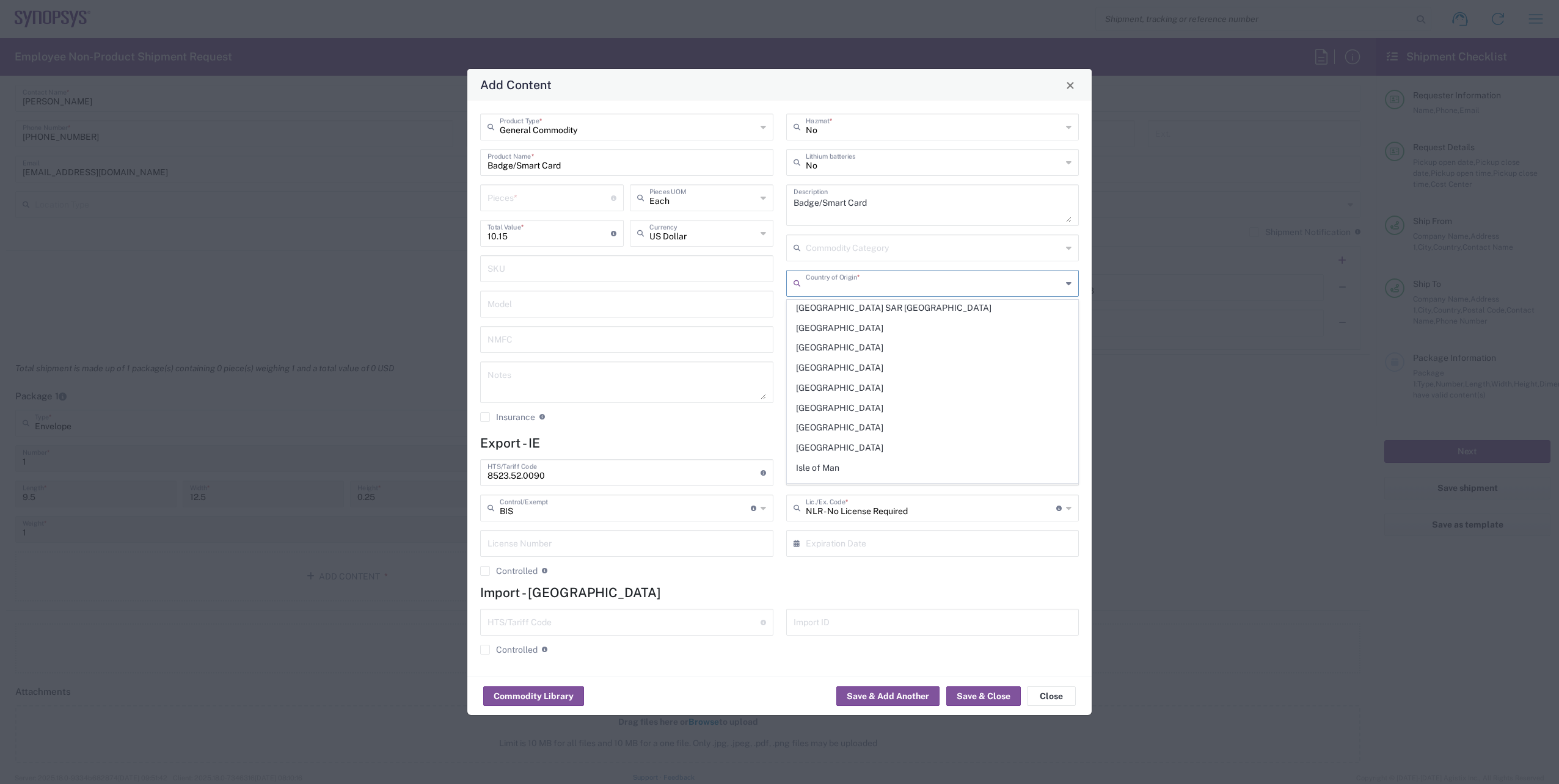
scroll to position [2015, 0]
click at [832, 446] on span "[GEOGRAPHIC_DATA]" at bounding box center [933, 437] width 291 height 19
type input "[GEOGRAPHIC_DATA]"
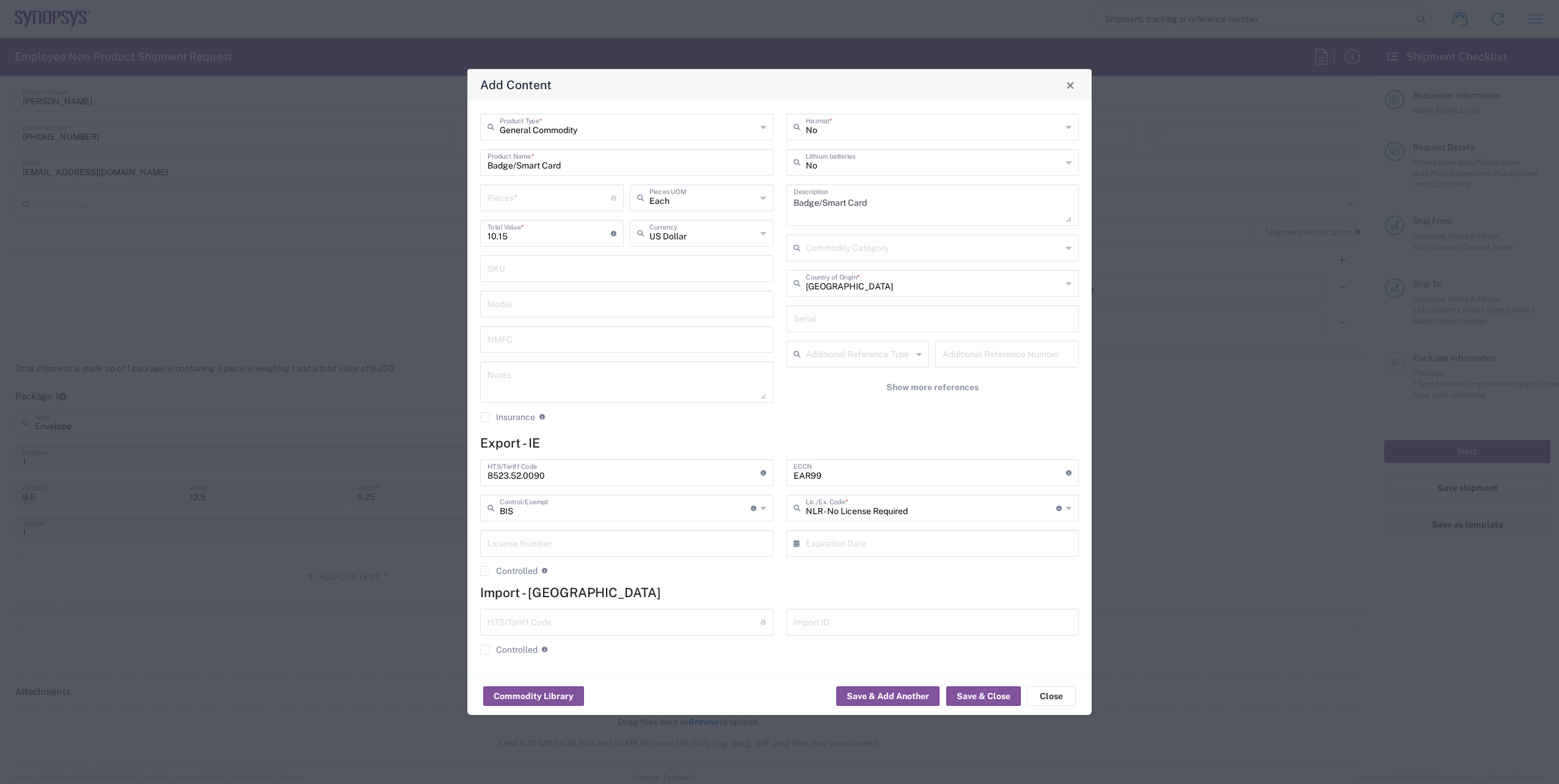
click at [525, 202] on input "number" at bounding box center [549, 196] width 123 height 21
type input "3"
type input "30.45"
type input "3"
click at [734, 435] on h4 "Export - IE" at bounding box center [779, 443] width 598 height 16
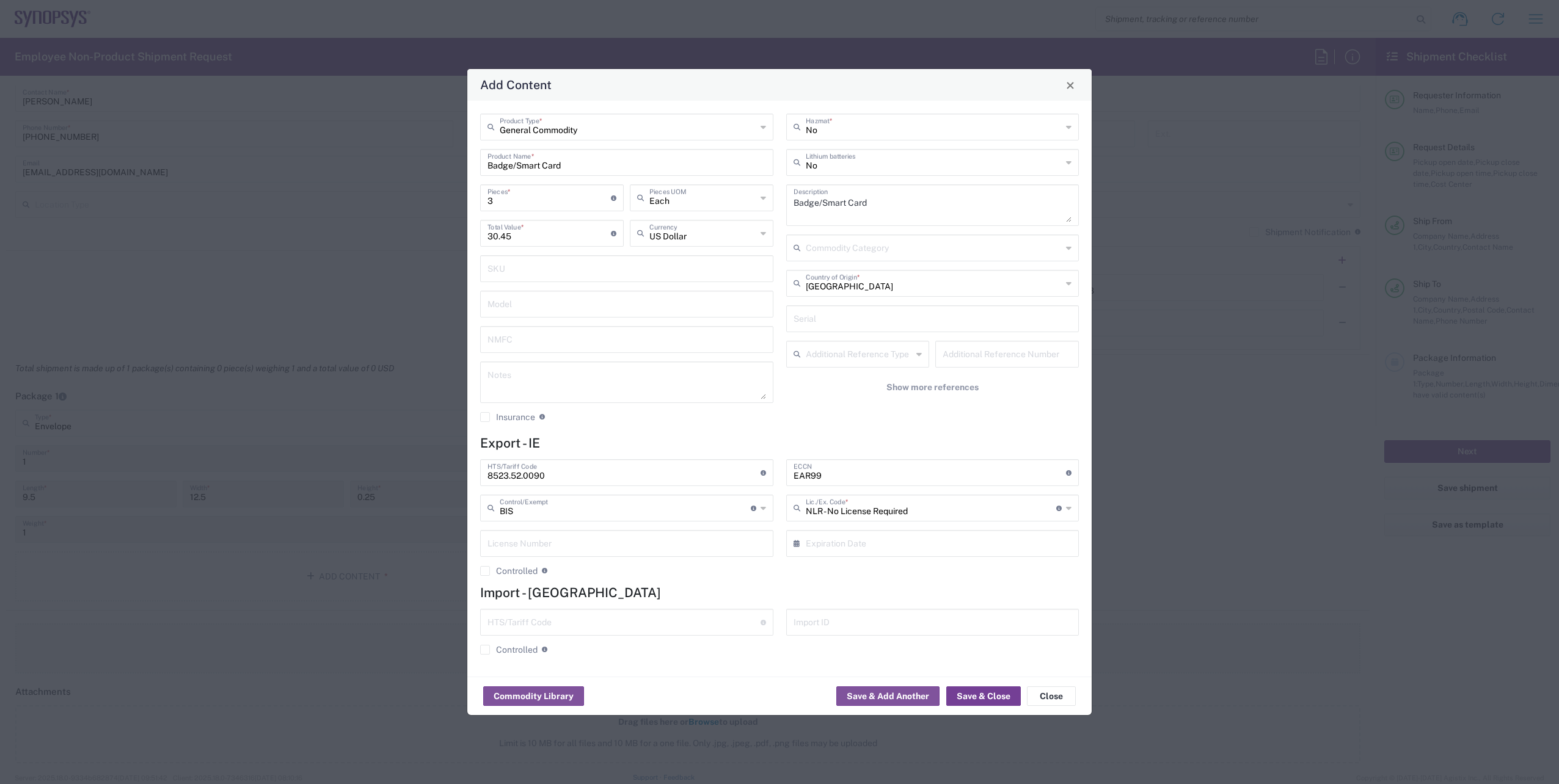
click at [994, 700] on button "Save & Close" at bounding box center [983, 696] width 75 height 19
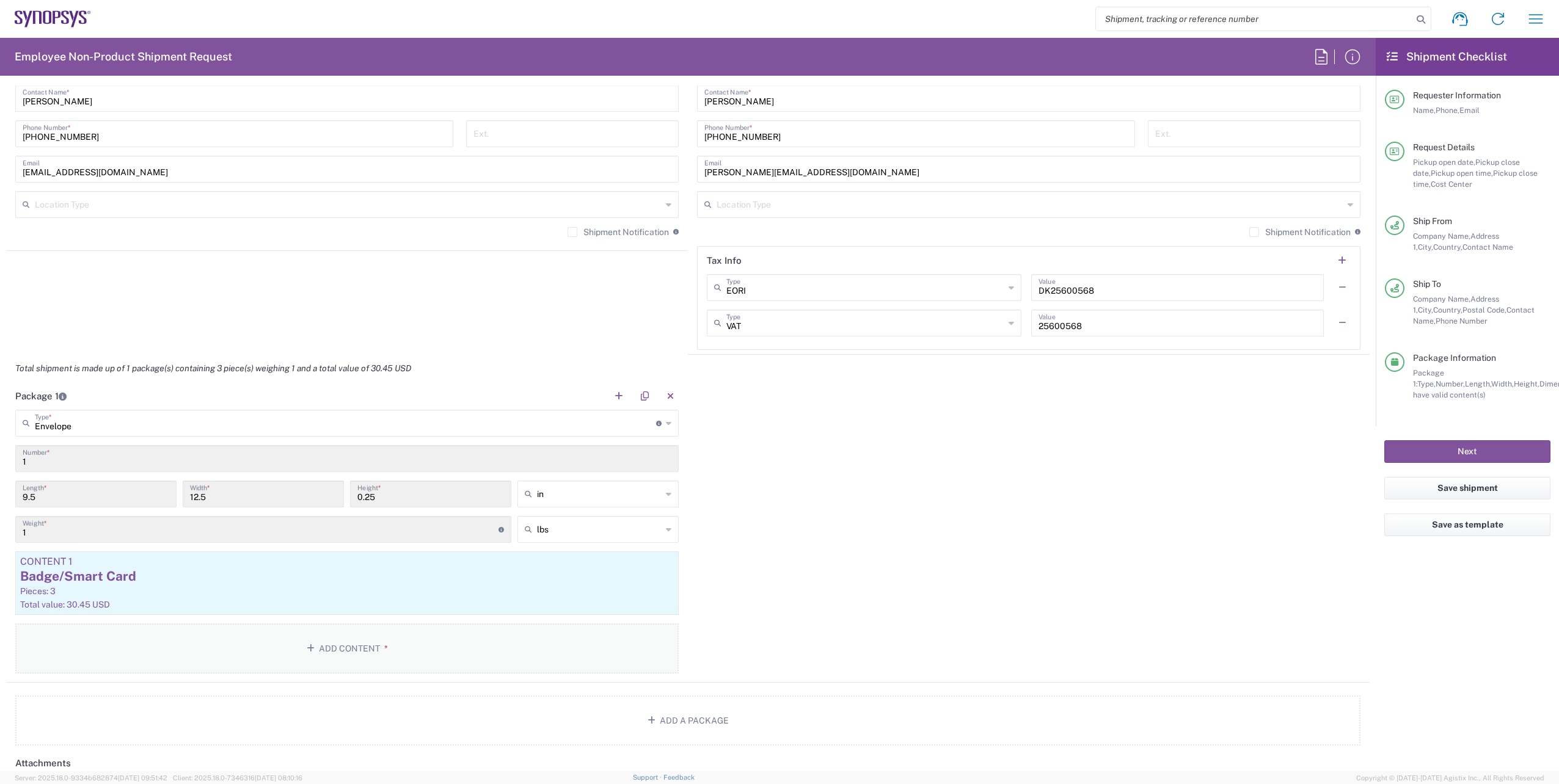
click at [320, 643] on button "Add Content *" at bounding box center [347, 648] width 663 height 50
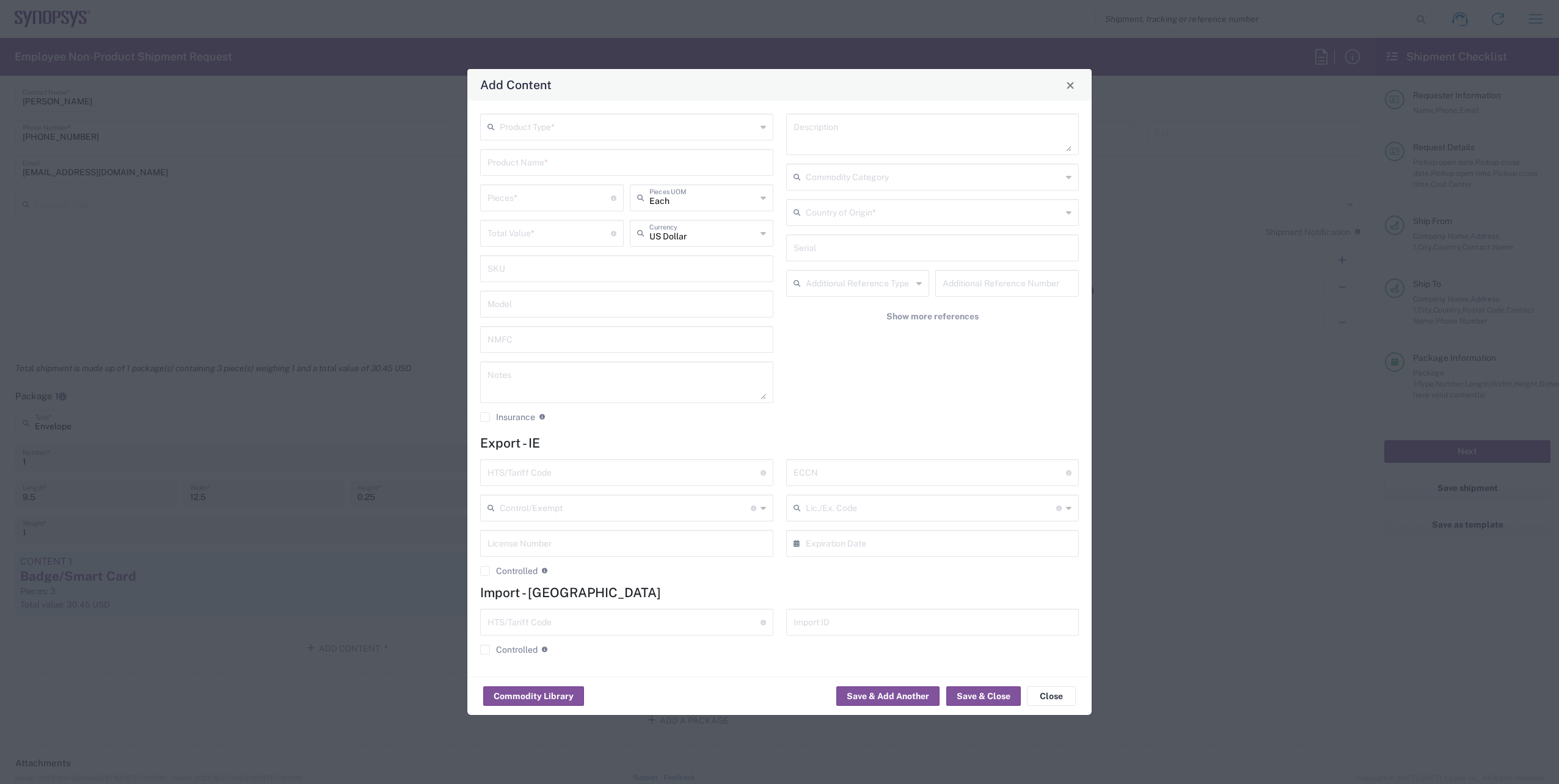
click at [760, 128] on icon at bounding box center [763, 127] width 5 height 19
click at [634, 174] on span "General Commodity" at bounding box center [627, 173] width 291 height 19
type input "General Commodity"
click at [559, 163] on input "text" at bounding box center [627, 161] width 279 height 21
click at [557, 188] on div "Badge Plastic Hard Case" at bounding box center [627, 191] width 291 height 21
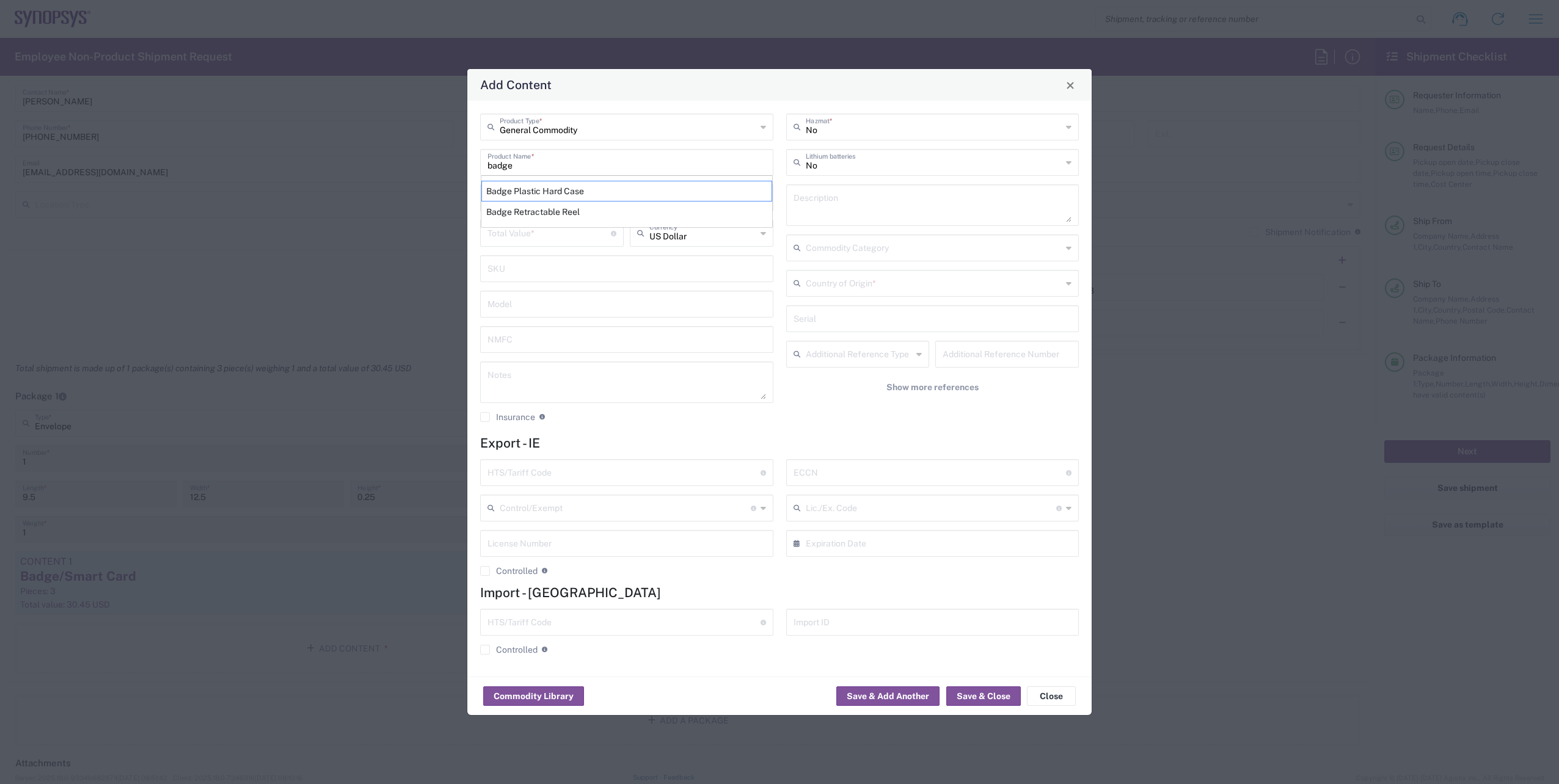
type input "Badge Plastic Hard Case"
type input "1.25"
type textarea "Badge Plastic Hard Case"
type input "[GEOGRAPHIC_DATA]"
type input "4202.32.0000"
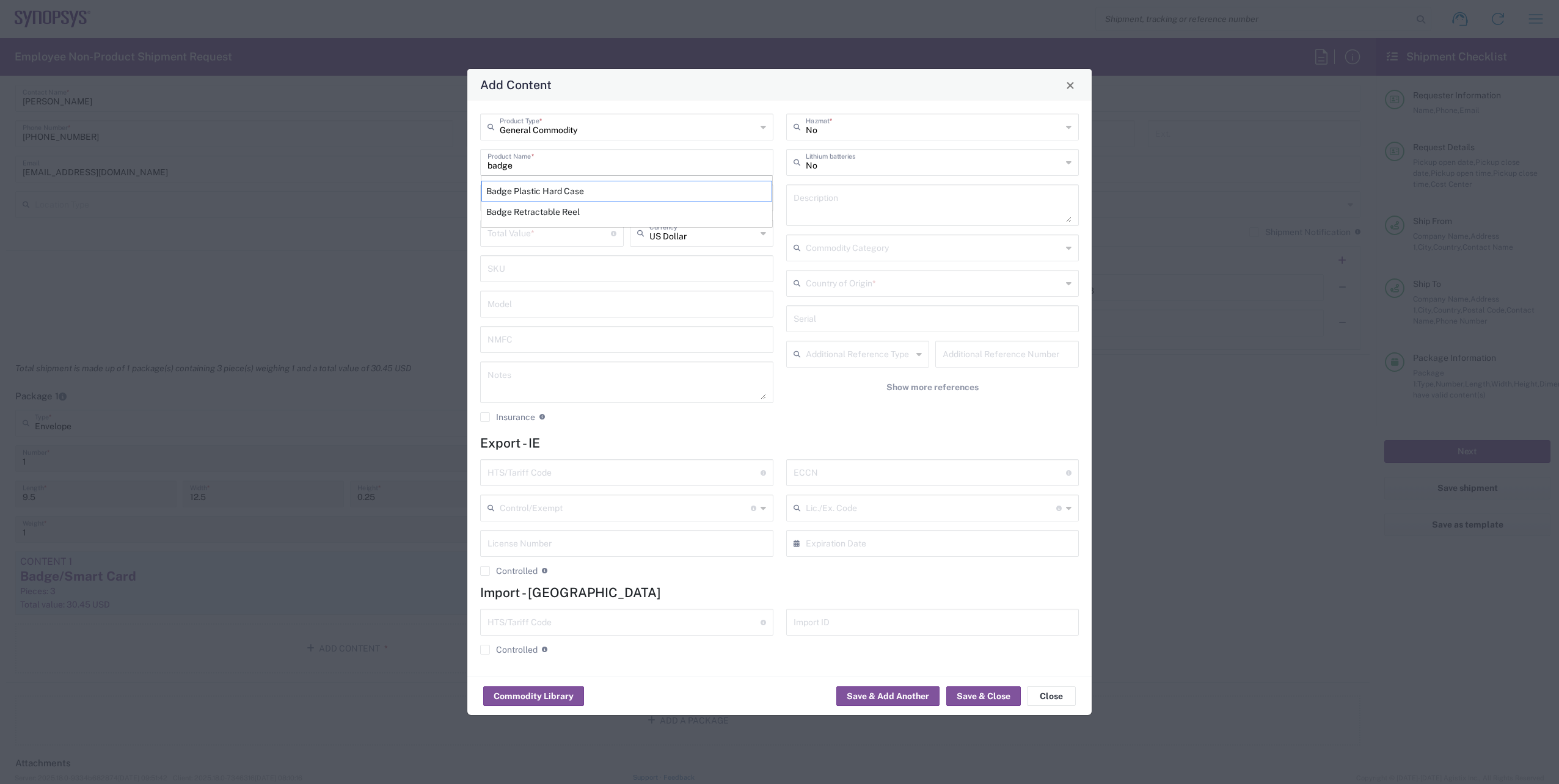
type input "BIS"
type input "EAR99"
type input "NLR - No License Required"
click at [541, 200] on input "number" at bounding box center [549, 196] width 123 height 21
type input "3"
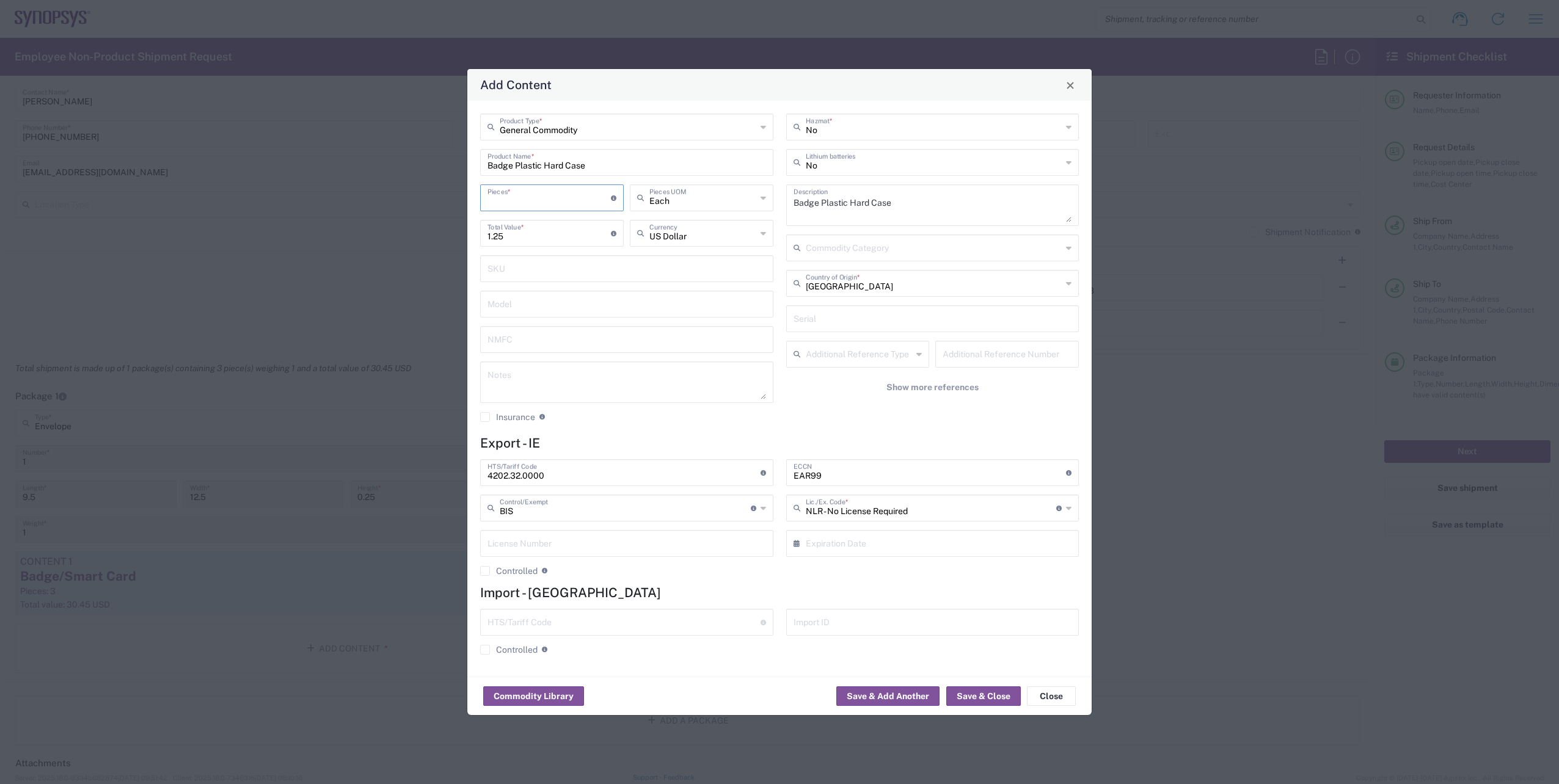
type input "3.75"
type input "3"
click at [714, 439] on h4 "Export - IE" at bounding box center [779, 443] width 598 height 16
click at [1001, 699] on button "Save & Close" at bounding box center [983, 696] width 75 height 19
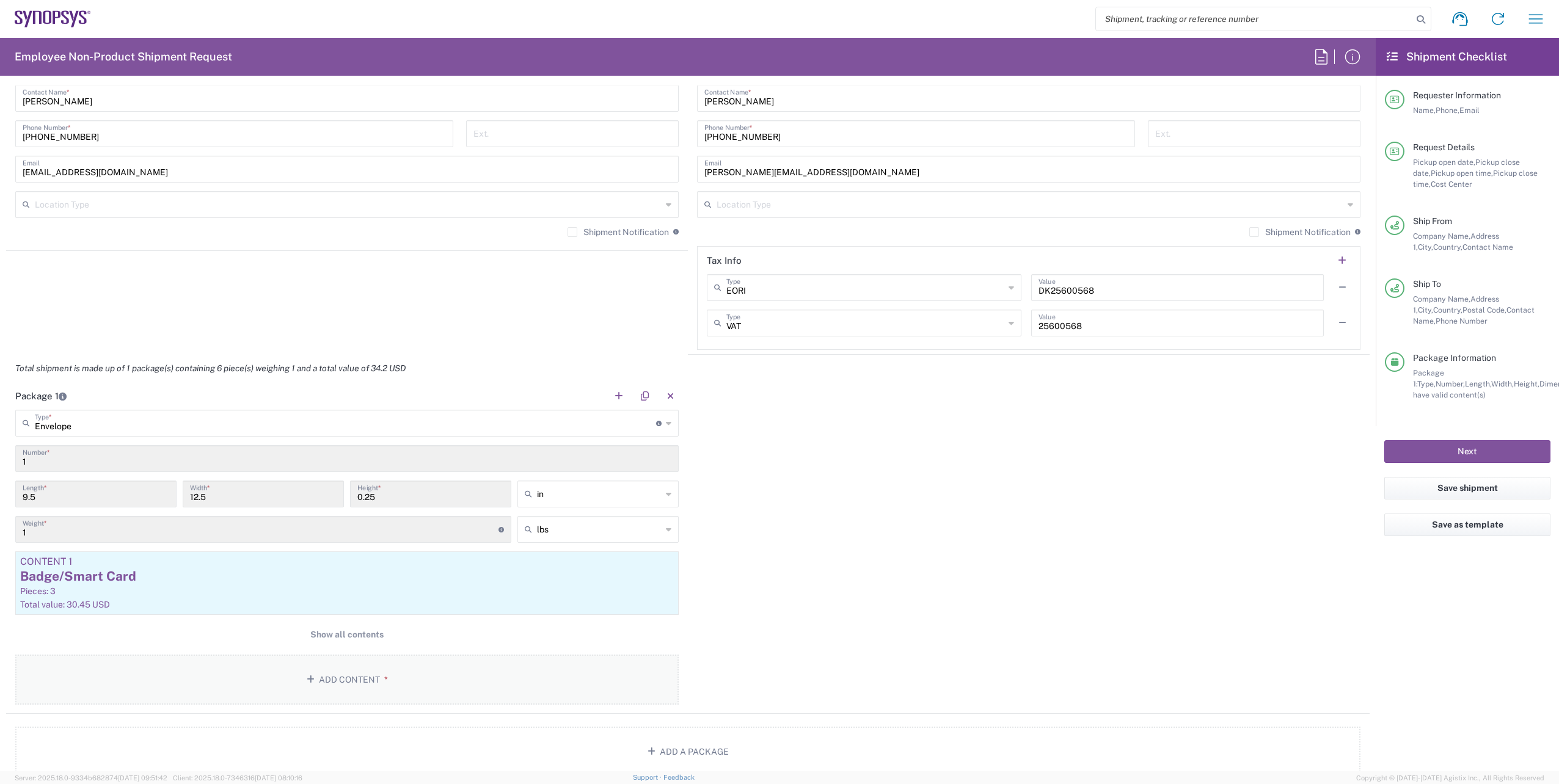
click at [358, 690] on button "Add Content *" at bounding box center [347, 679] width 663 height 50
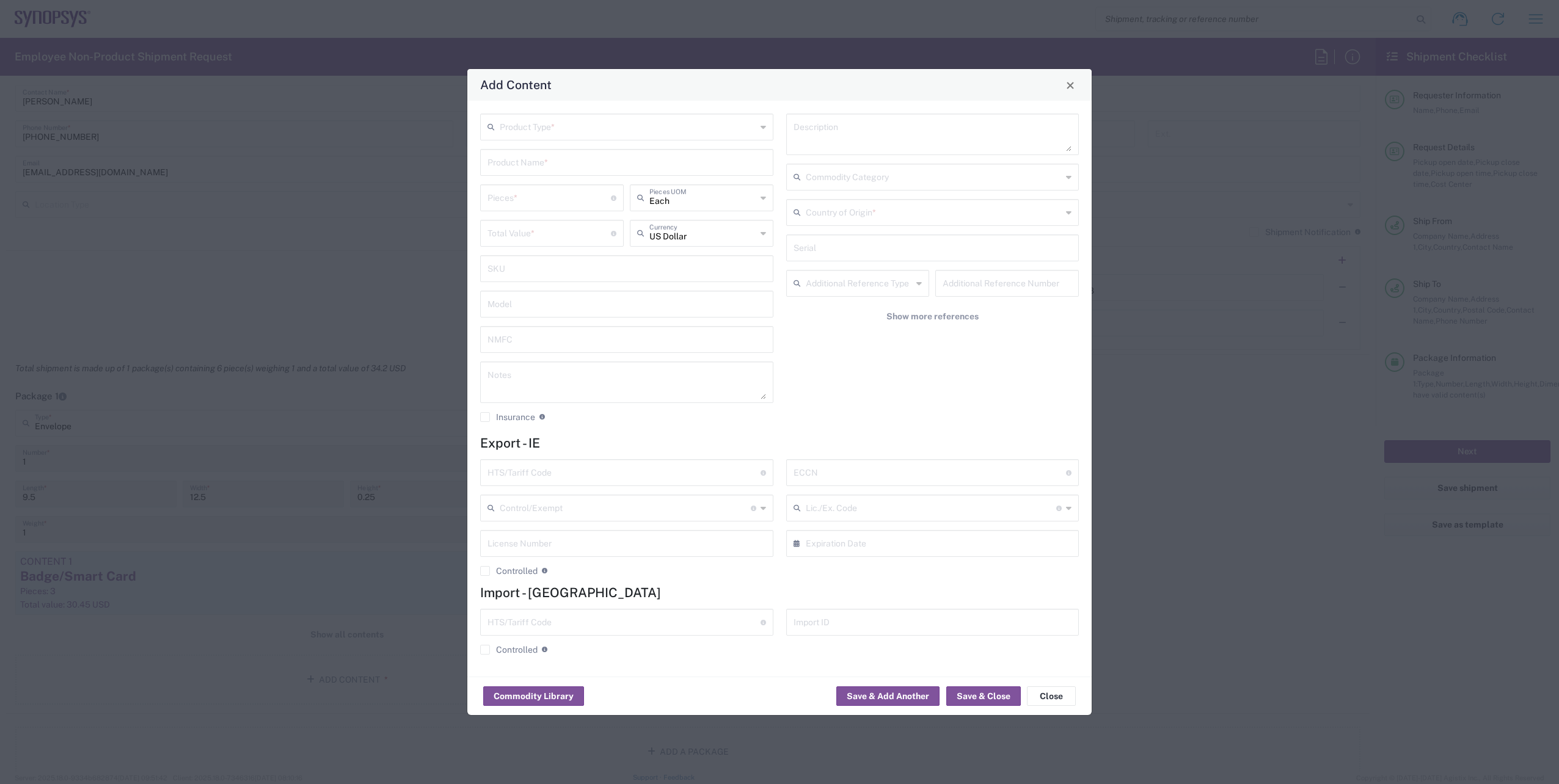
drag, startPoint x: 756, startPoint y: 132, endPoint x: 728, endPoint y: 131, distance: 28.0
click at [751, 132] on div "Product Type *" at bounding box center [627, 126] width 293 height 27
click at [609, 177] on span "General Commodity" at bounding box center [627, 173] width 291 height 19
type input "General Commodity"
click at [596, 165] on input "text" at bounding box center [627, 161] width 279 height 21
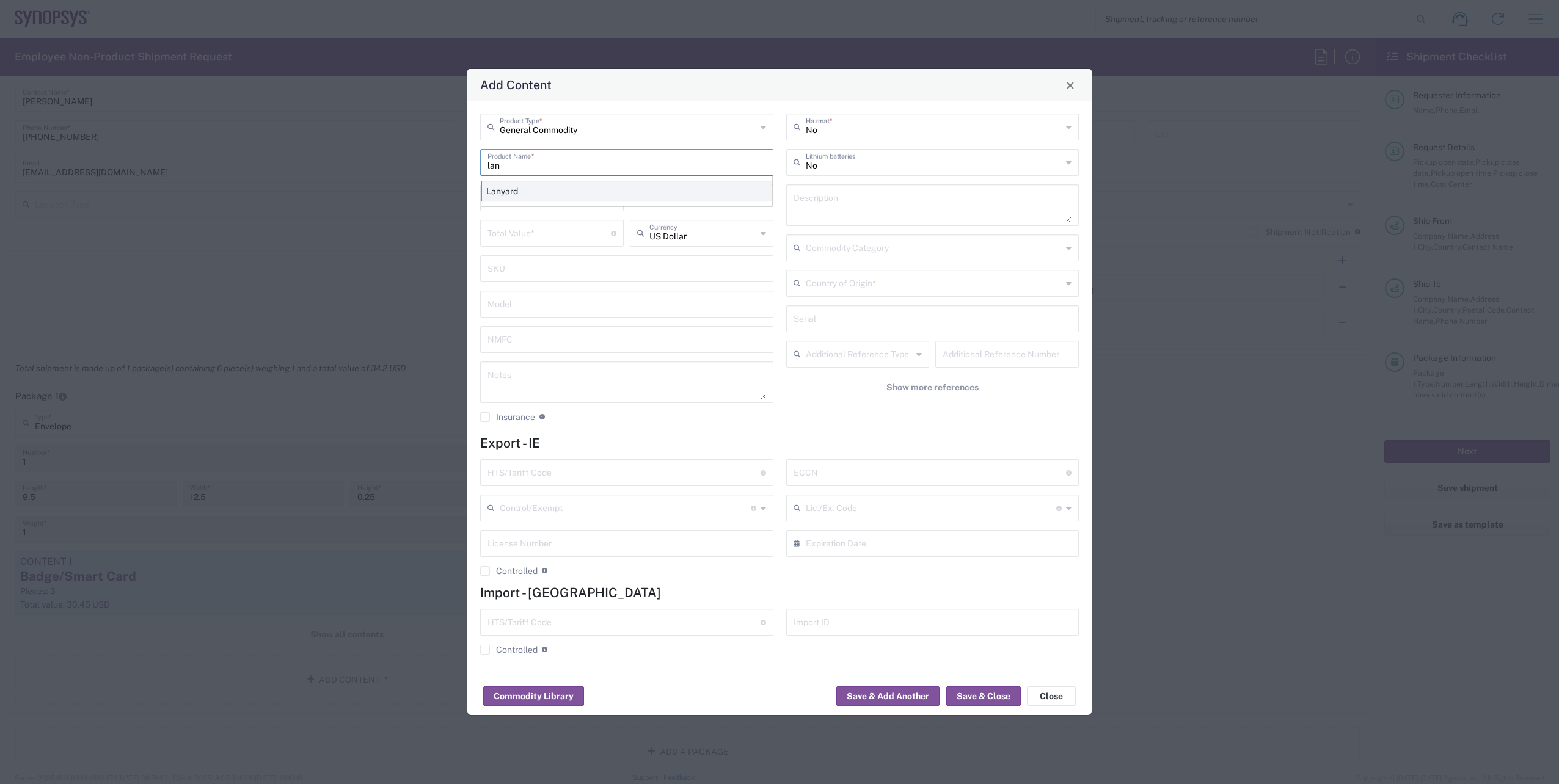
click at [567, 187] on div "Lanyard" at bounding box center [627, 191] width 291 height 21
type input "Lanyard"
type input "1.7"
type textarea "Lanyard for ID Badge"
type input "[GEOGRAPHIC_DATA]"
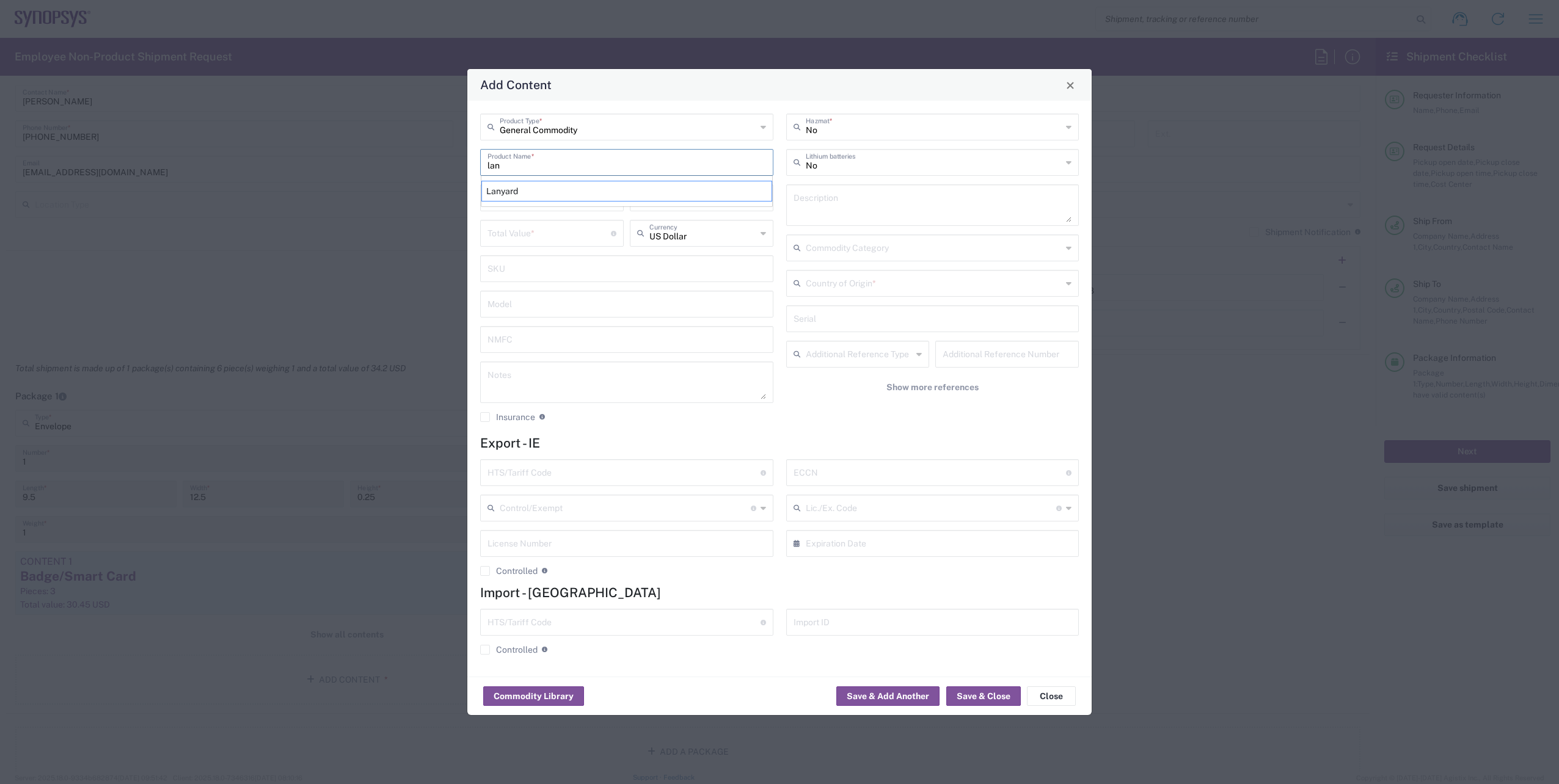
type input "5609.00.3000"
type input "BIS"
type input "EAR99"
type input "NLR - No License Required"
click at [538, 192] on input "number" at bounding box center [549, 196] width 123 height 21
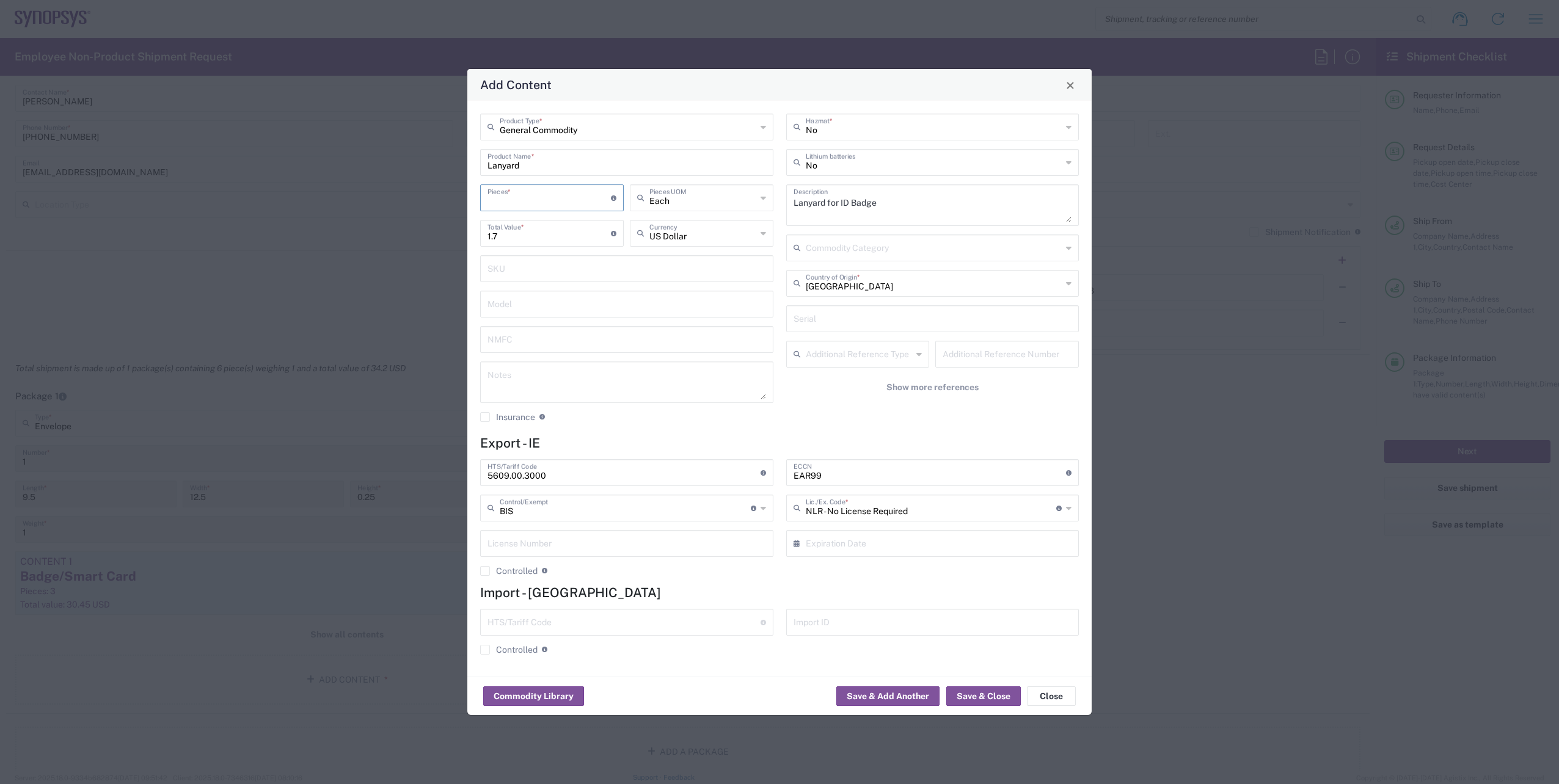
type input "3"
type input "5.1"
type input "3"
click at [755, 439] on h4 "Export - IE" at bounding box center [779, 443] width 598 height 16
click at [999, 696] on button "Save & Close" at bounding box center [983, 696] width 75 height 19
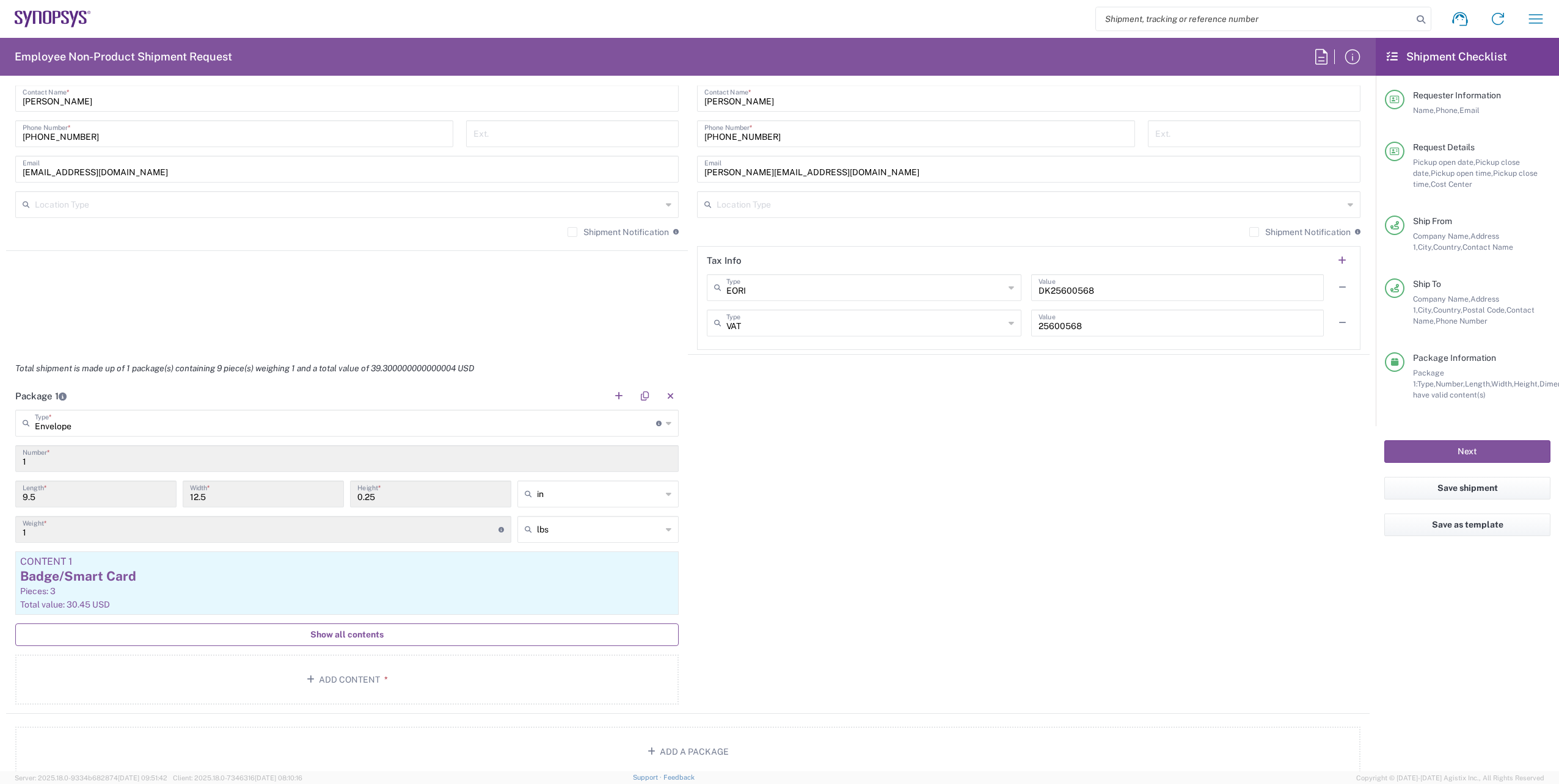
click at [379, 636] on span "Show all contents" at bounding box center [347, 635] width 73 height 12
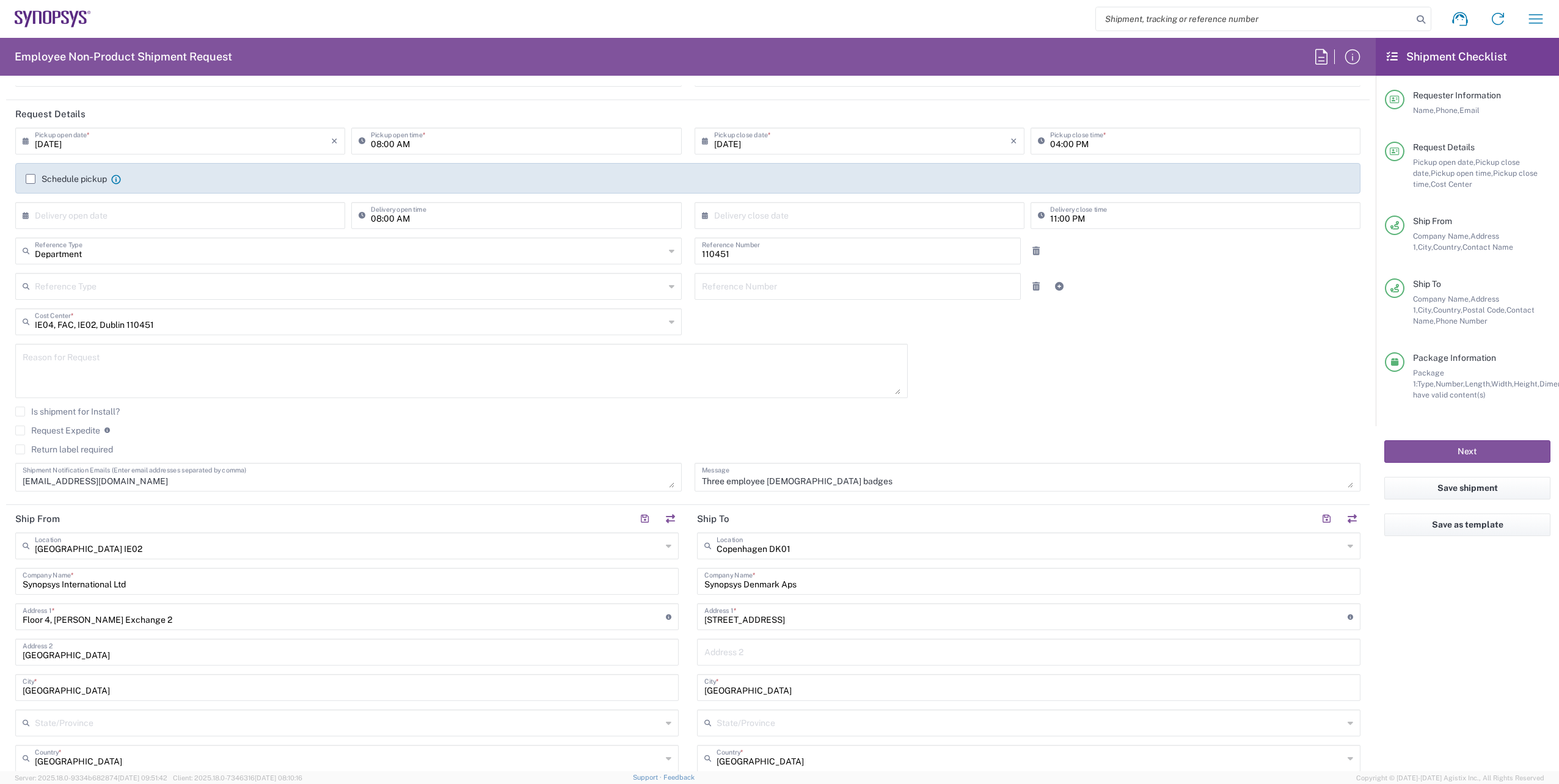
scroll to position [122, 0]
click at [1477, 451] on button "Next" at bounding box center [1467, 451] width 166 height 23
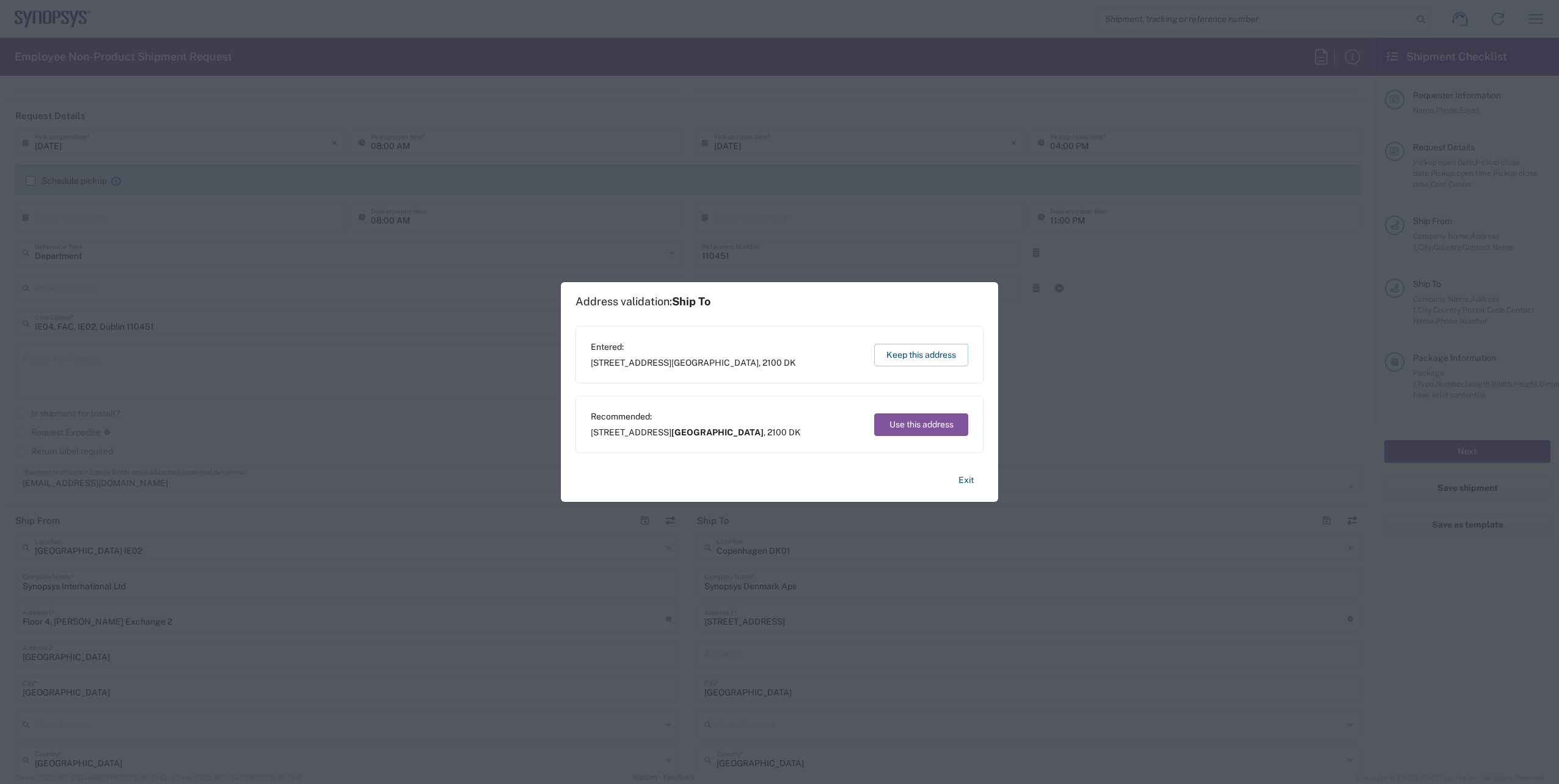
drag, startPoint x: 915, startPoint y: 354, endPoint x: 924, endPoint y: 371, distance: 19.2
click at [916, 355] on button "Keep this address" at bounding box center [920, 355] width 94 height 23
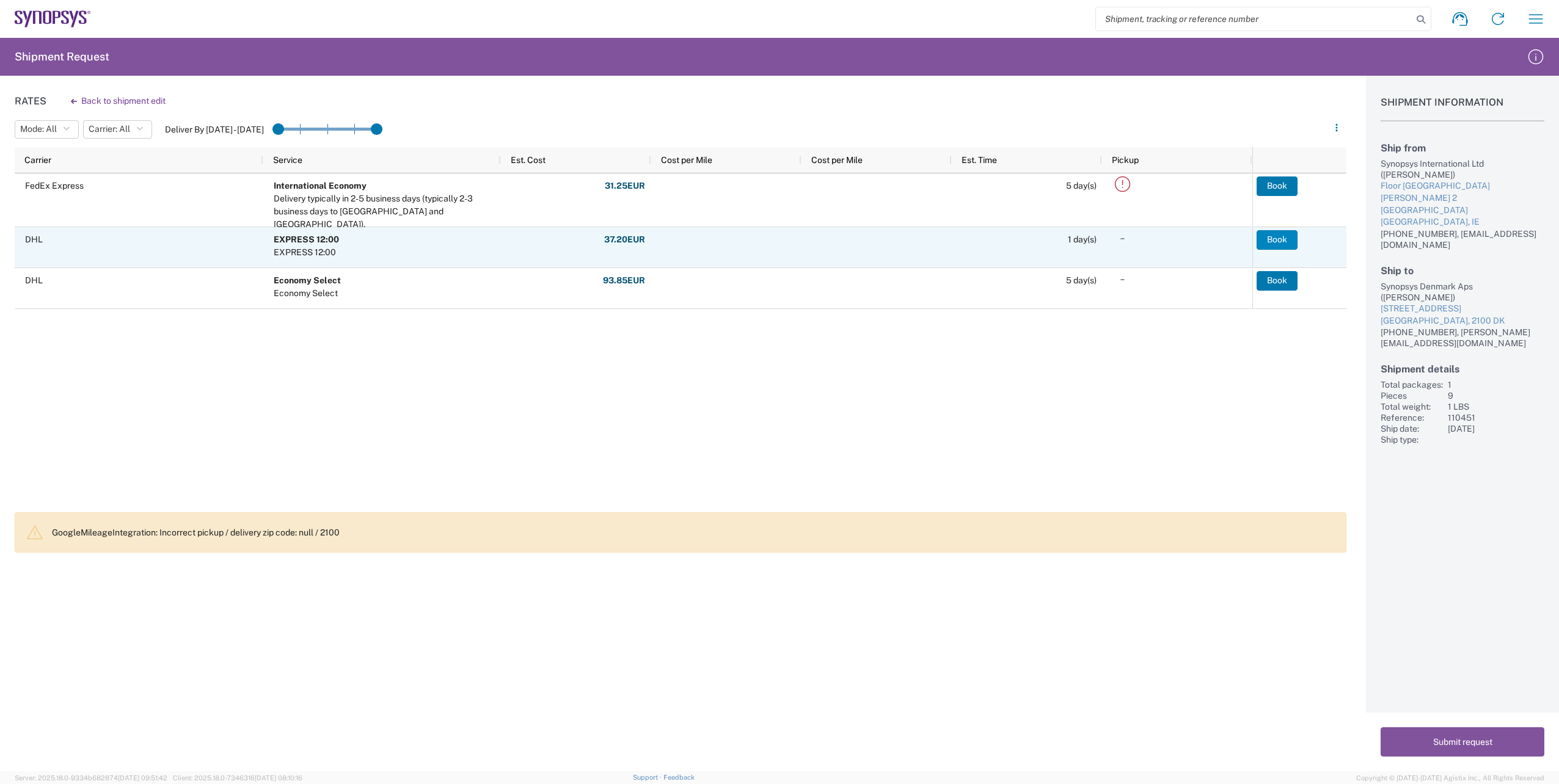
click at [1267, 237] on button "Book" at bounding box center [1276, 240] width 41 height 19
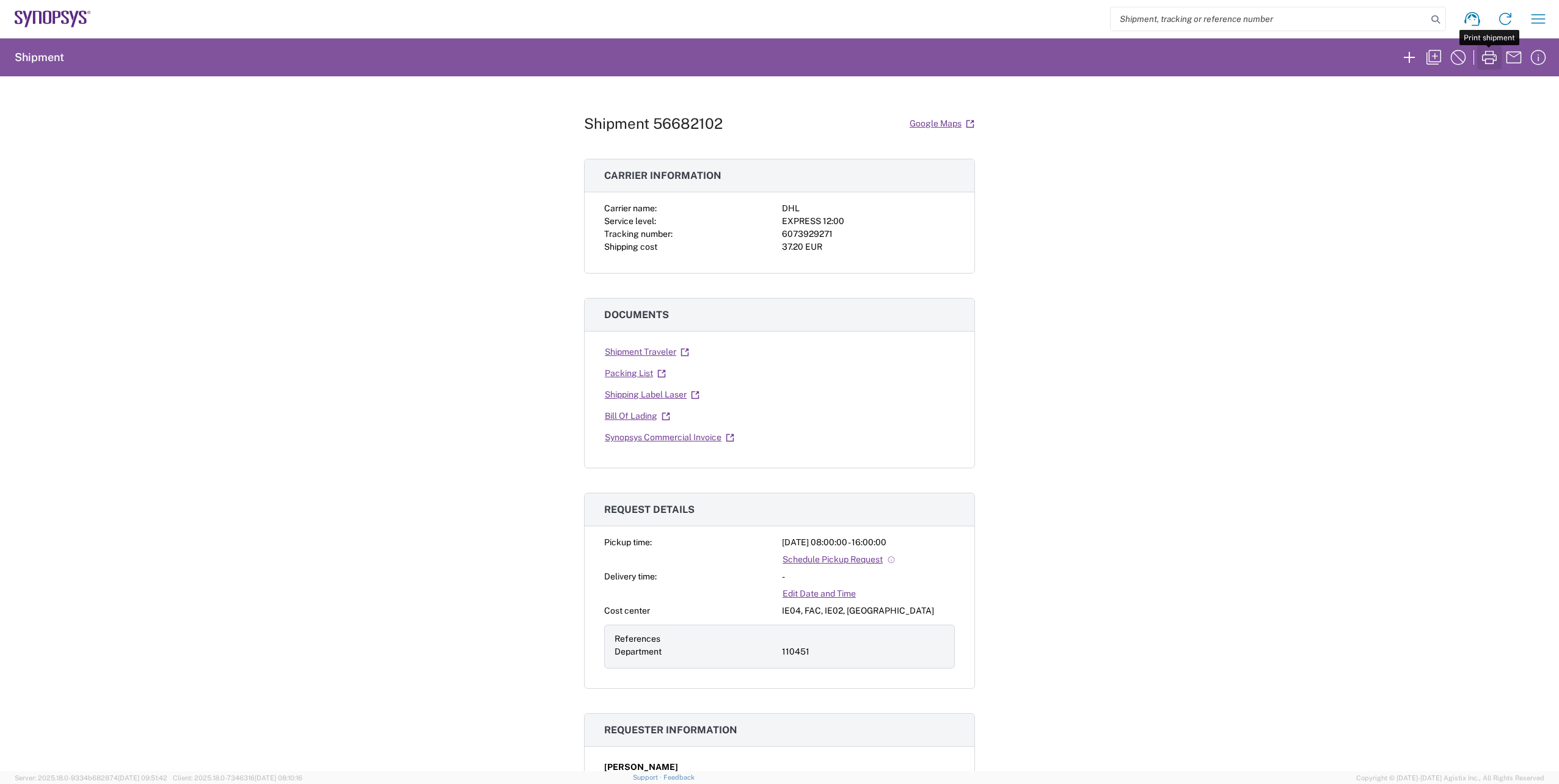
click at [1492, 54] on icon "button" at bounding box center [1489, 58] width 19 height 19
